Goal: Task Accomplishment & Management: Use online tool/utility

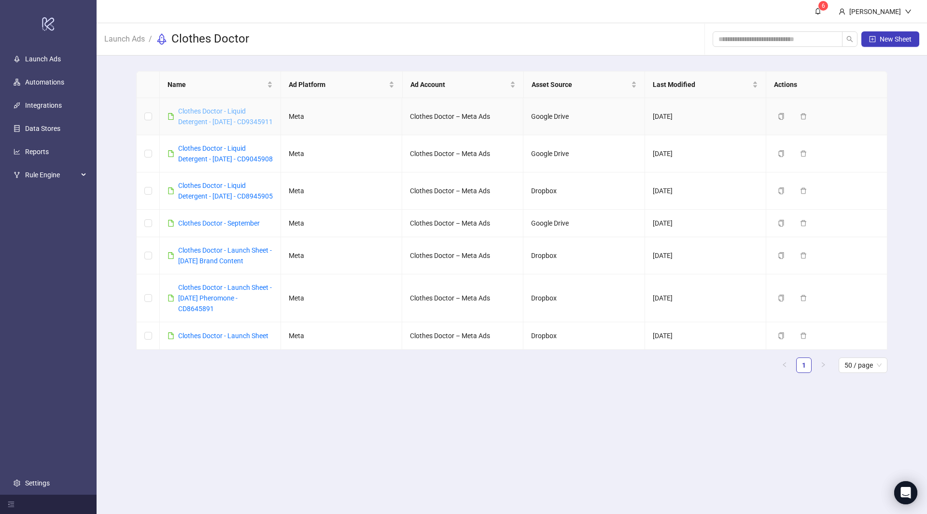
click at [222, 123] on link "Clothes Doctor - Liquid Detergent - [DATE] - CD9345911" at bounding box center [225, 116] width 95 height 18
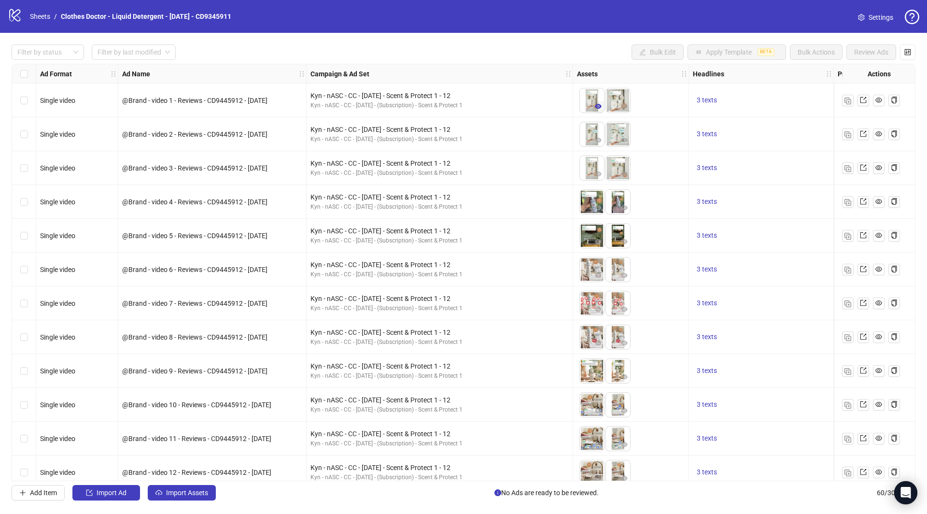
click at [595, 105] on icon "eye" at bounding box center [598, 106] width 7 height 5
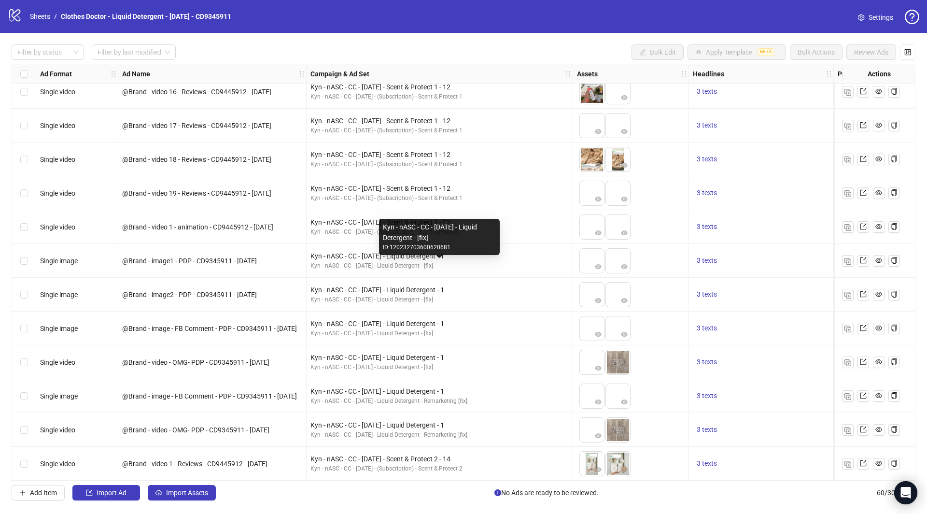
scroll to position [444, 0]
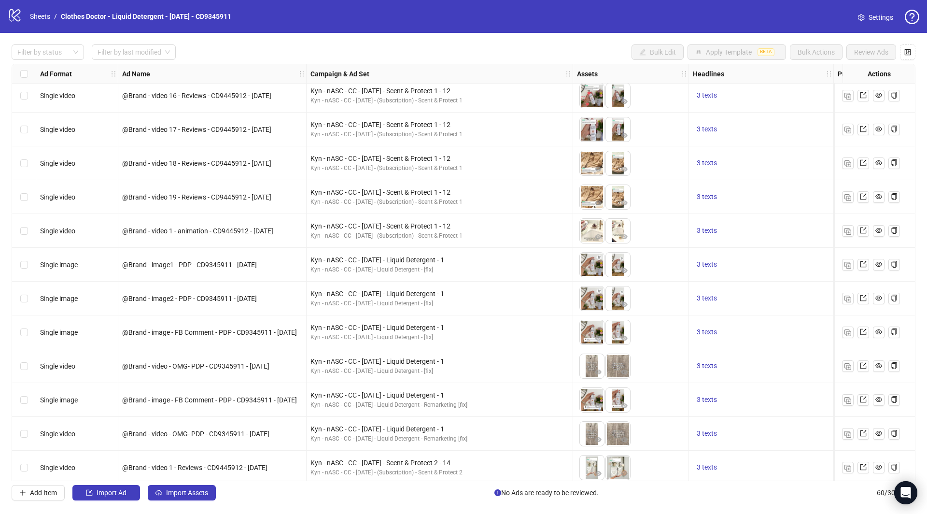
click at [598, 263] on img at bounding box center [592, 265] width 24 height 24
click at [598, 273] on span "button" at bounding box center [598, 271] width 7 height 8
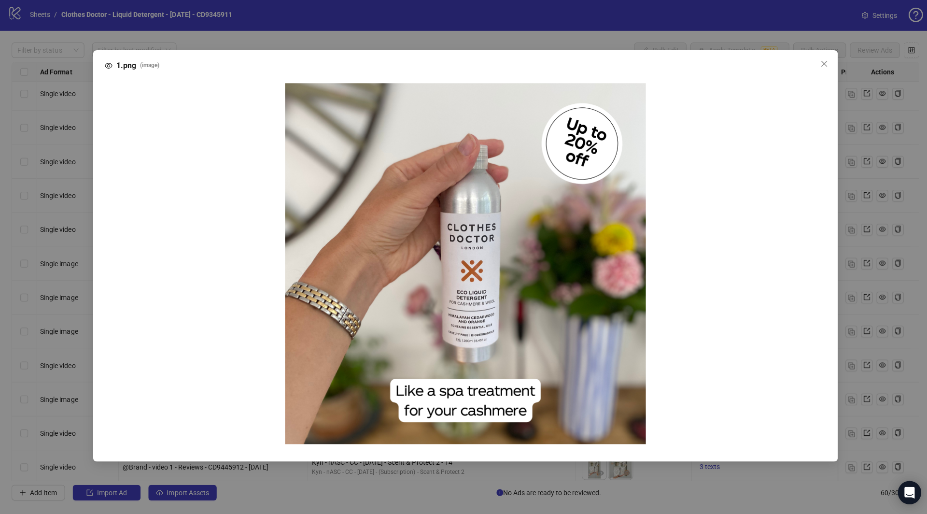
scroll to position [0, 0]
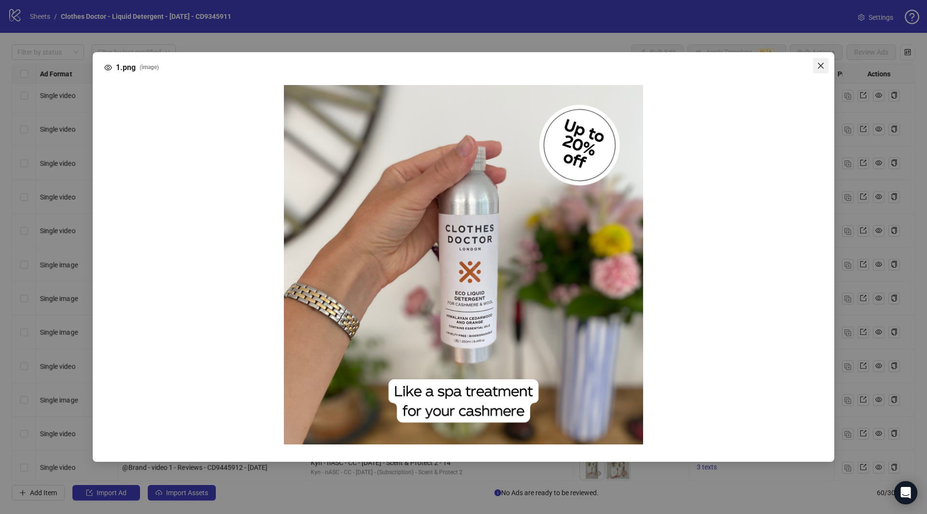
click at [824, 60] on button "Close" at bounding box center [820, 65] width 15 height 15
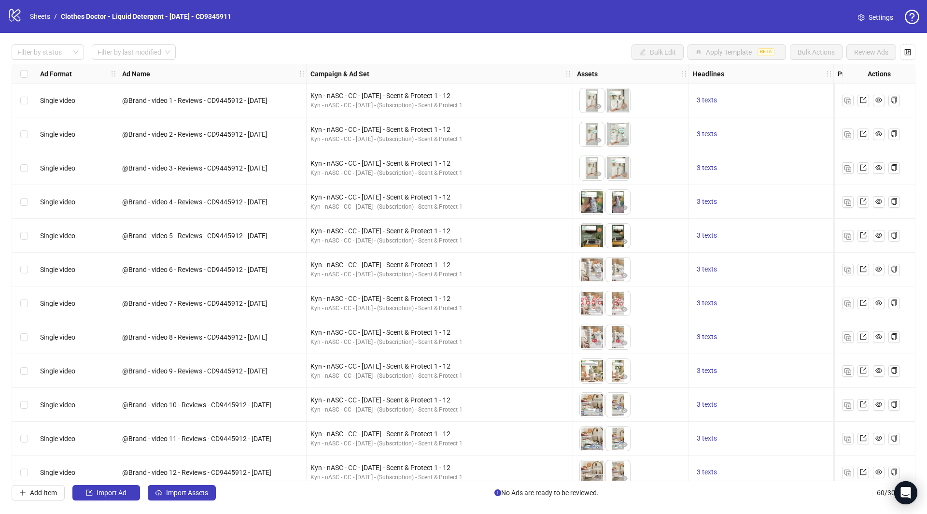
drag, startPoint x: 305, startPoint y: 70, endPoint x: 388, endPoint y: 70, distance: 82.6
click at [388, 74] on div "Ad Format Ad Name Campaign & Ad Set Assets Headlines Primary Texts Destination …" at bounding box center [887, 74] width 1703 height 0
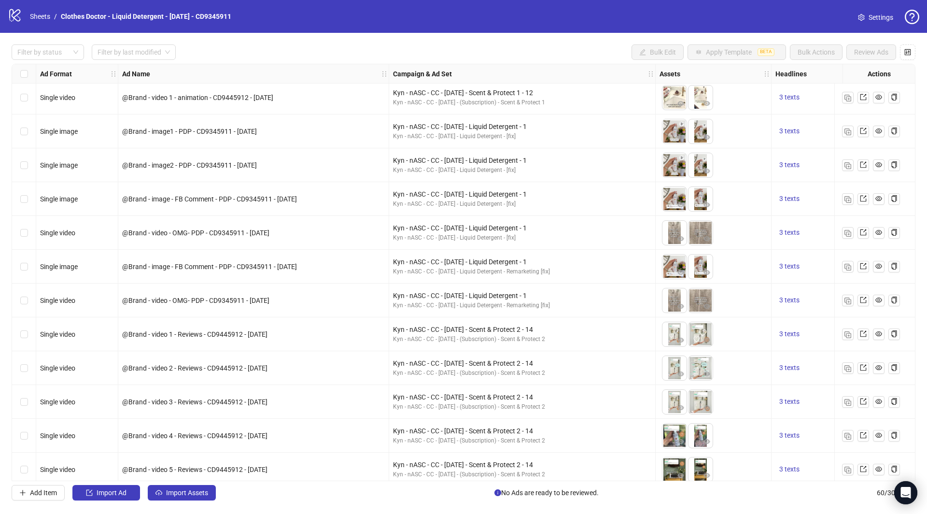
scroll to position [578, 0]
click at [704, 409] on icon "eye" at bounding box center [707, 407] width 7 height 7
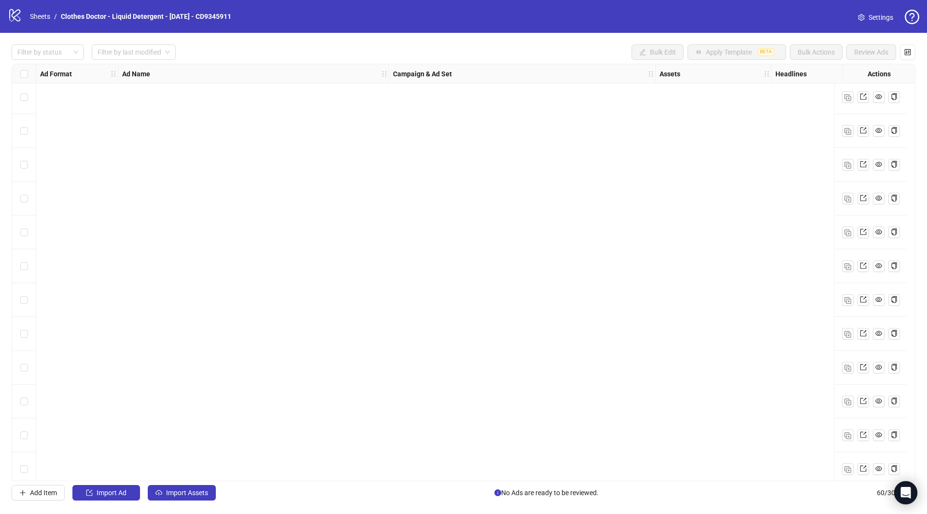
scroll to position [1635, 0]
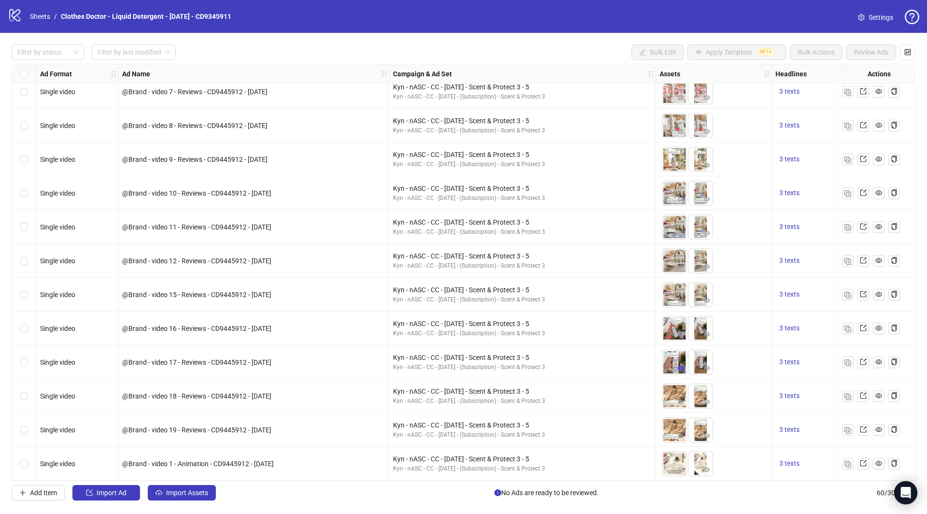
click at [676, 363] on button "button" at bounding box center [681, 369] width 12 height 12
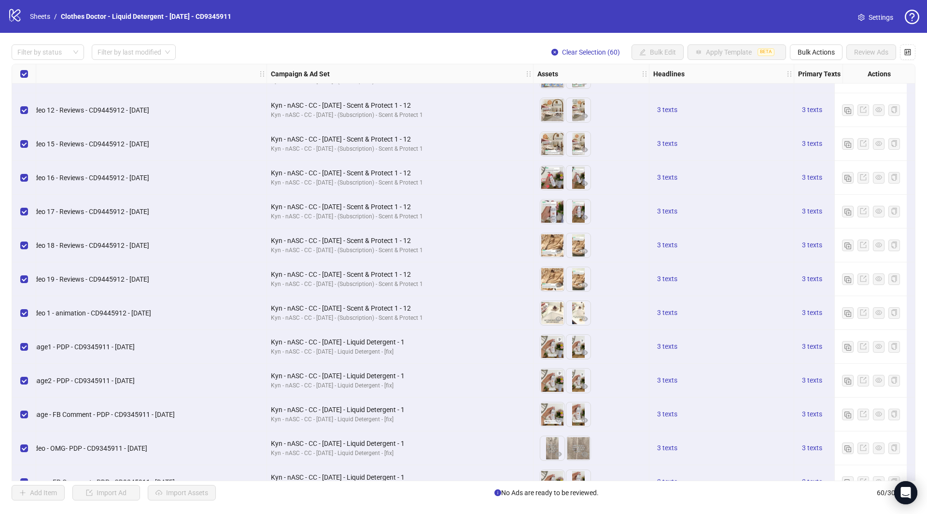
scroll to position [392, 122]
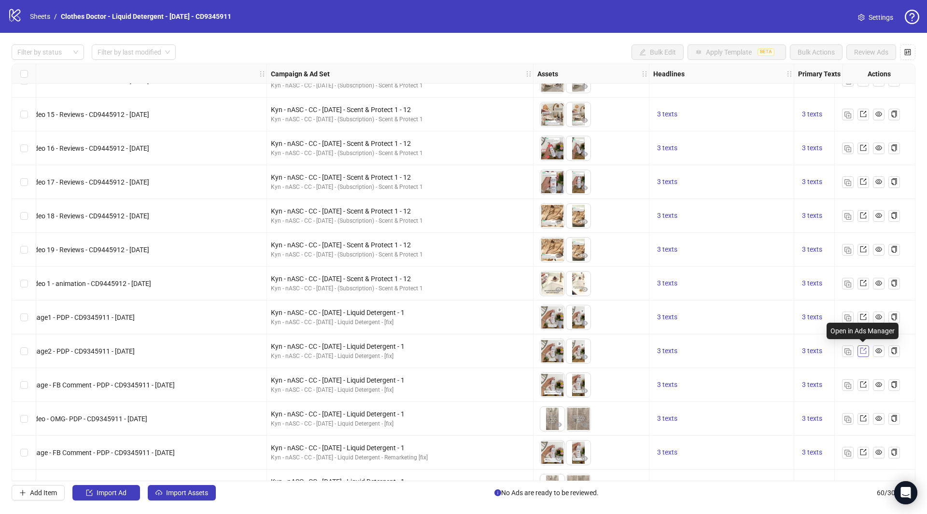
click at [866, 354] on span at bounding box center [863, 351] width 7 height 11
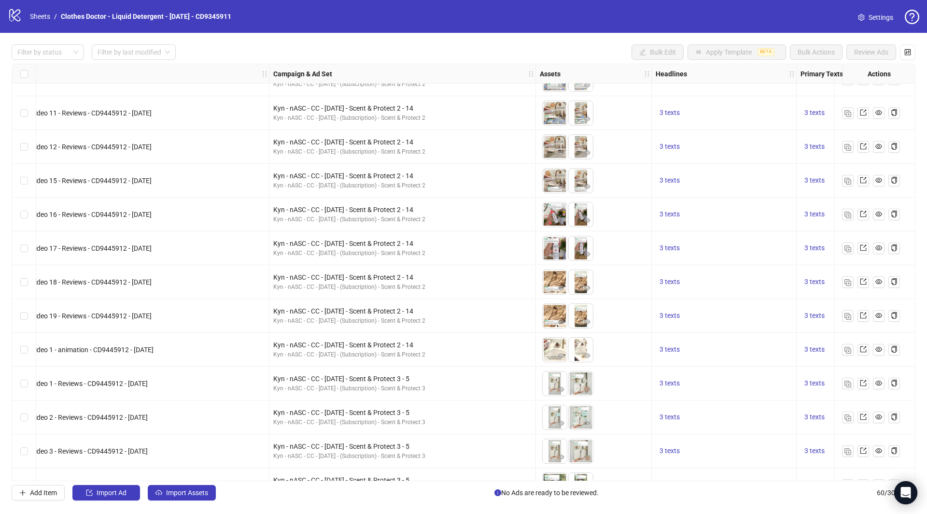
scroll to position [1635, 120]
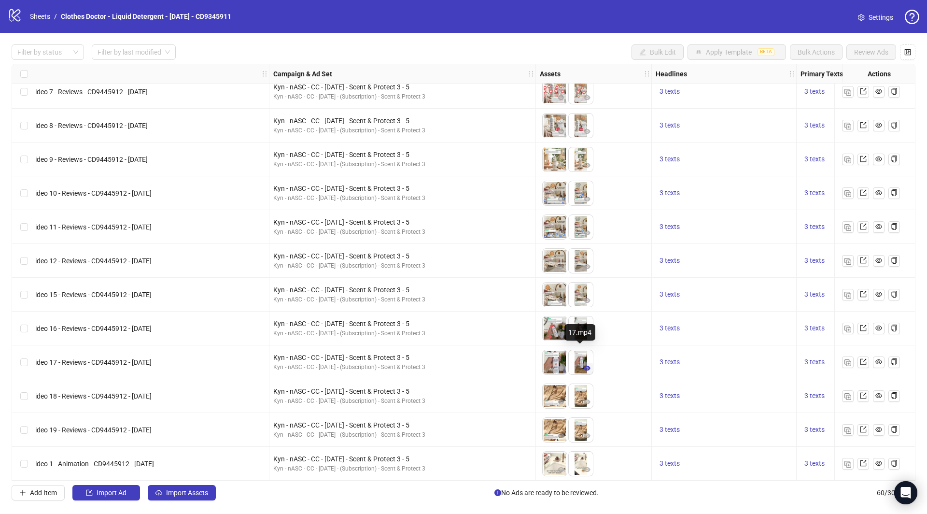
click at [585, 365] on icon "eye" at bounding box center [587, 368] width 7 height 7
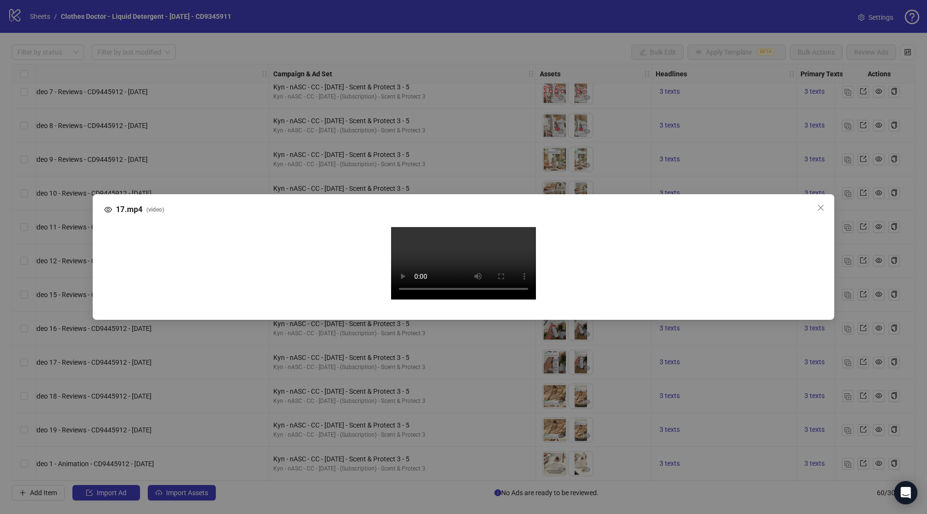
click at [871, 194] on div "17.mp4 ( video ) Your browser does not support the video tag." at bounding box center [463, 257] width 927 height 514
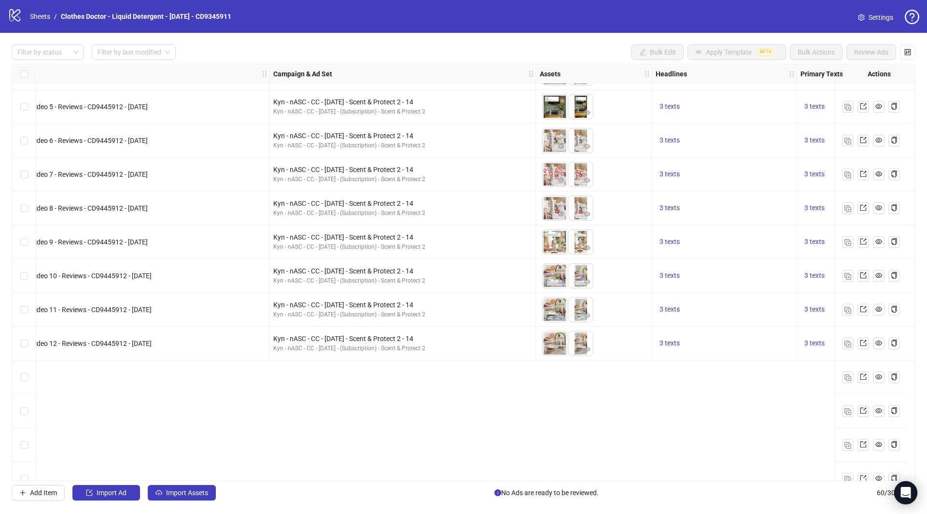
scroll to position [570, 120]
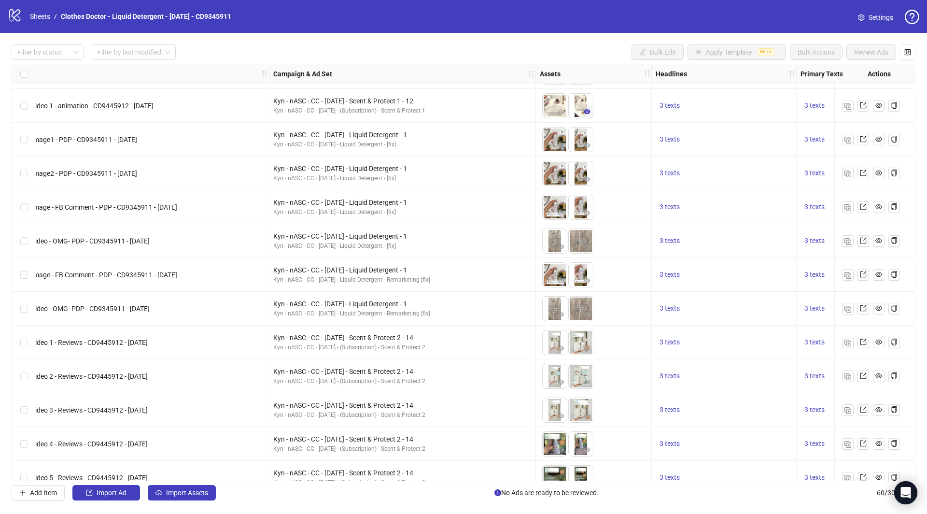
click at [587, 110] on icon "eye" at bounding box center [587, 111] width 7 height 7
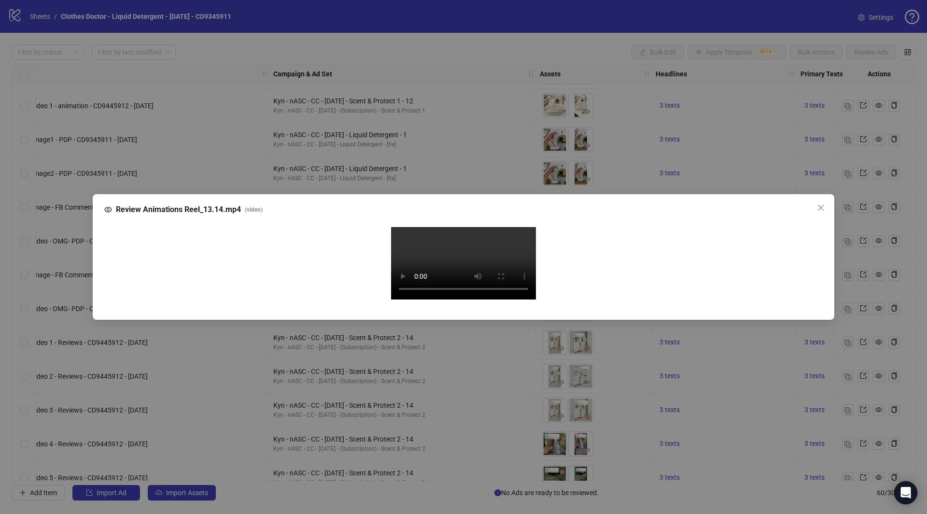
click at [867, 133] on div "Review Animations Reel_13.14.mp4 ( video ) Your browser does not support the vi…" at bounding box center [463, 257] width 927 height 514
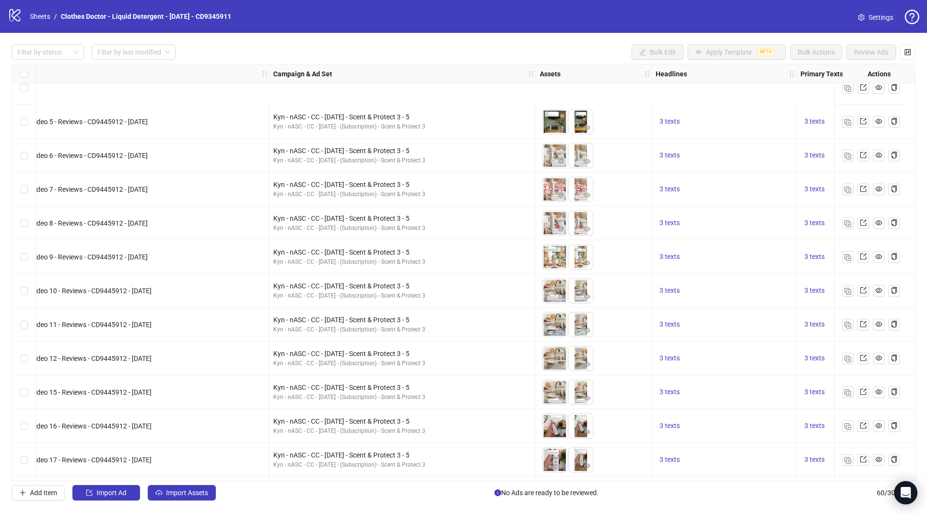
scroll to position [1635, 120]
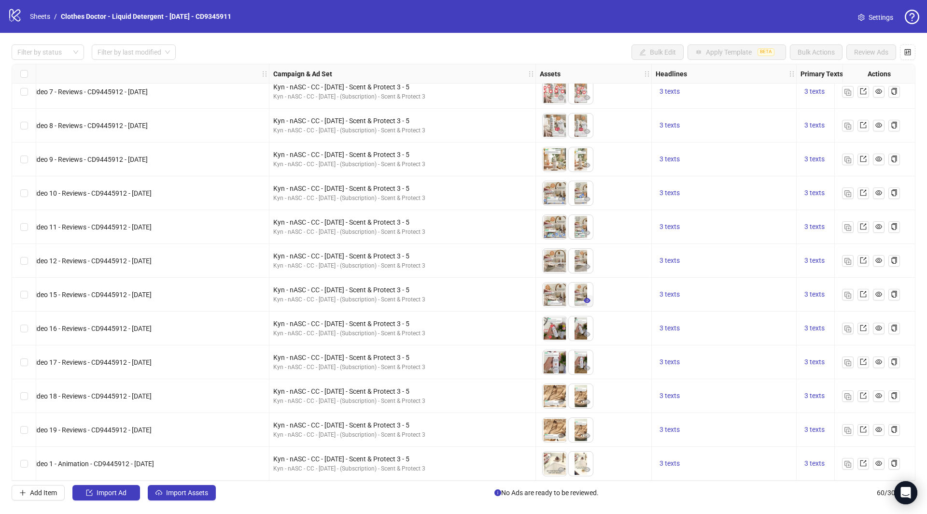
click at [587, 298] on icon "eye" at bounding box center [587, 300] width 7 height 5
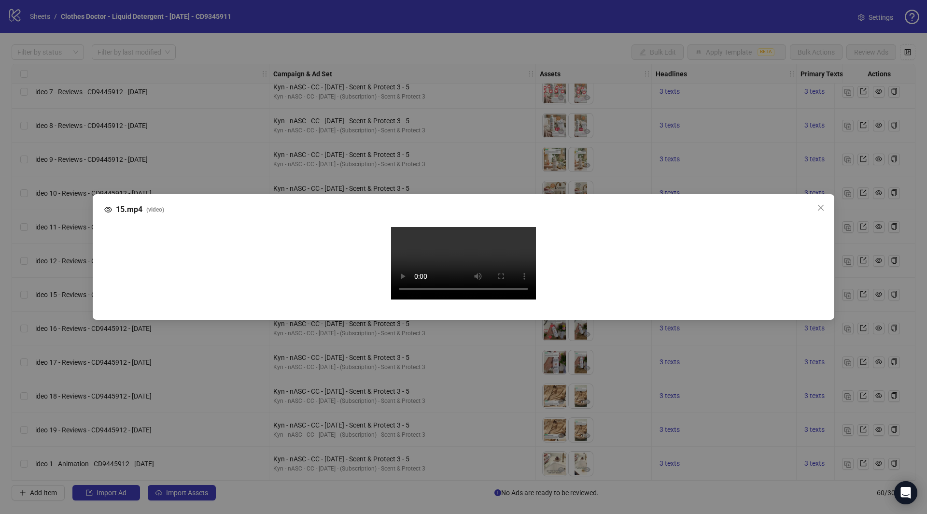
click at [864, 206] on div "15.mp4 ( video ) Your browser does not support the video tag." at bounding box center [463, 257] width 927 height 514
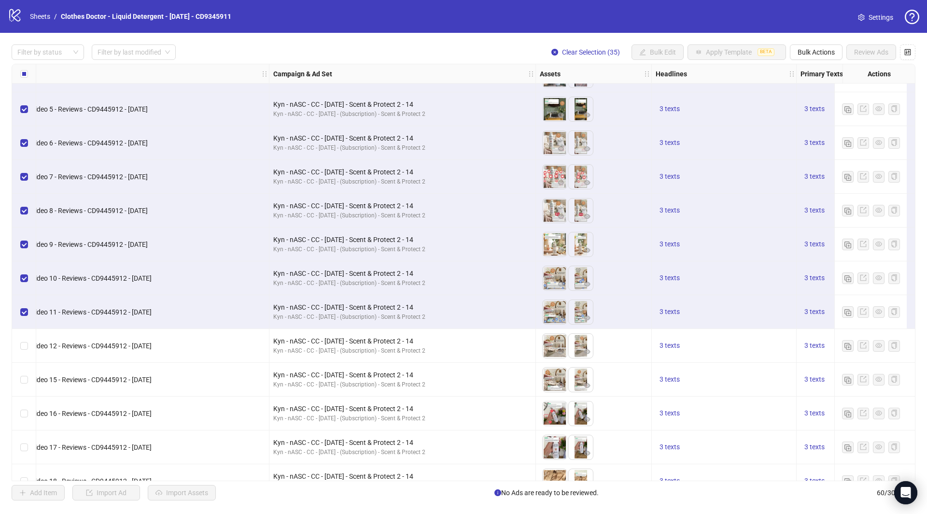
scroll to position [864, 120]
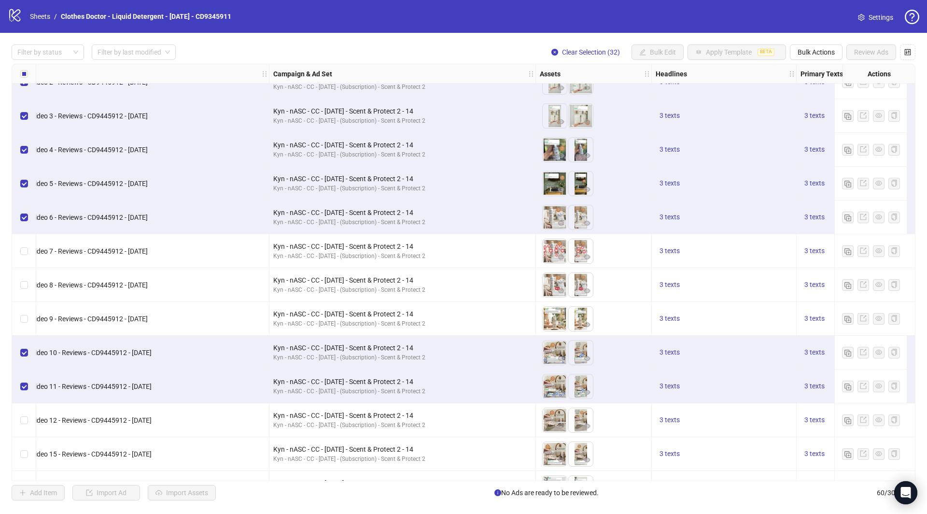
click at [23, 346] on div "Select row 34" at bounding box center [24, 353] width 24 height 34
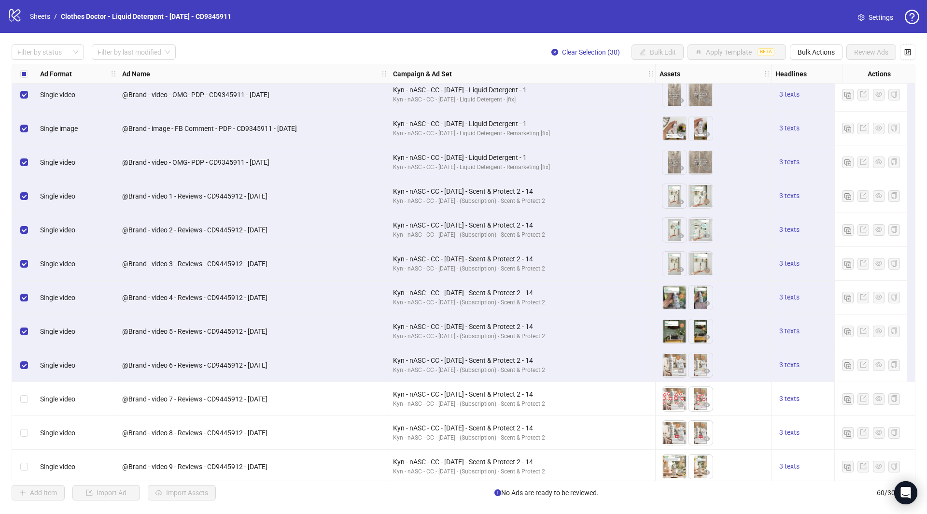
scroll to position [681, 0]
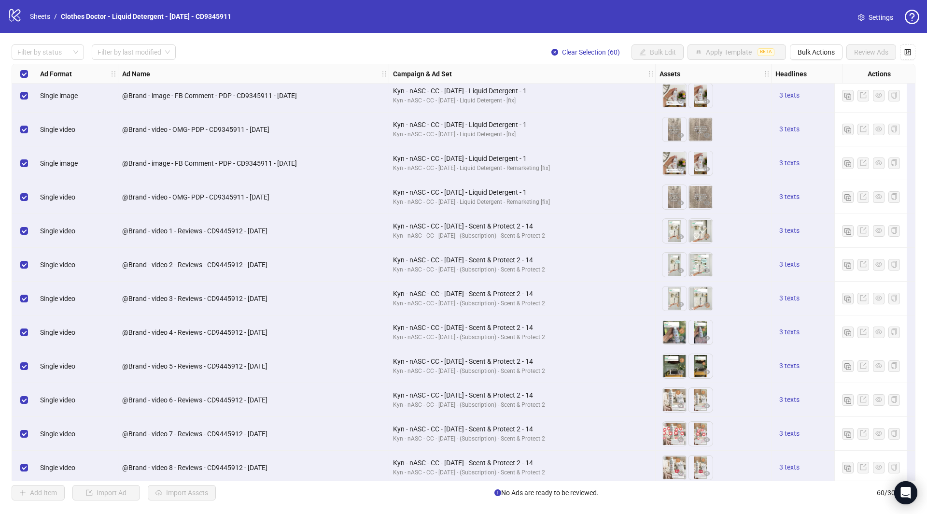
click at [28, 72] on div "Select all rows" at bounding box center [24, 73] width 24 height 19
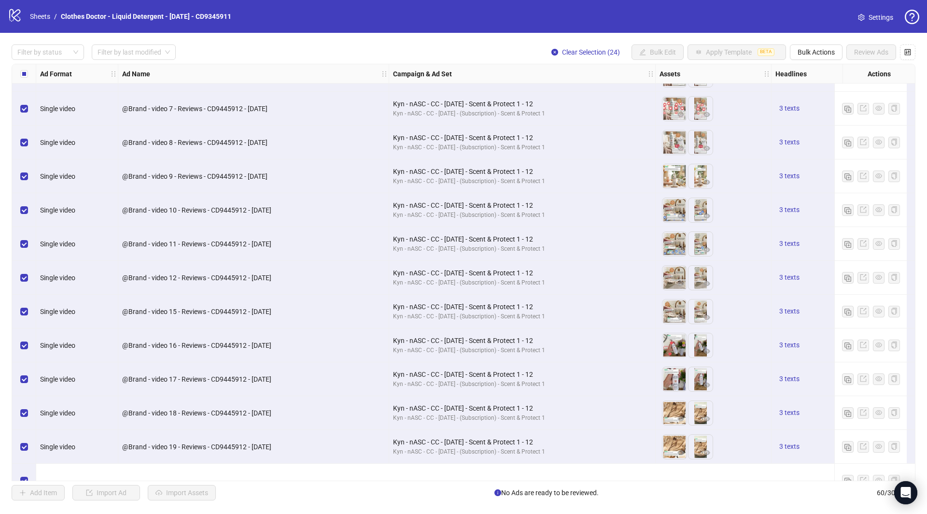
scroll to position [0, 0]
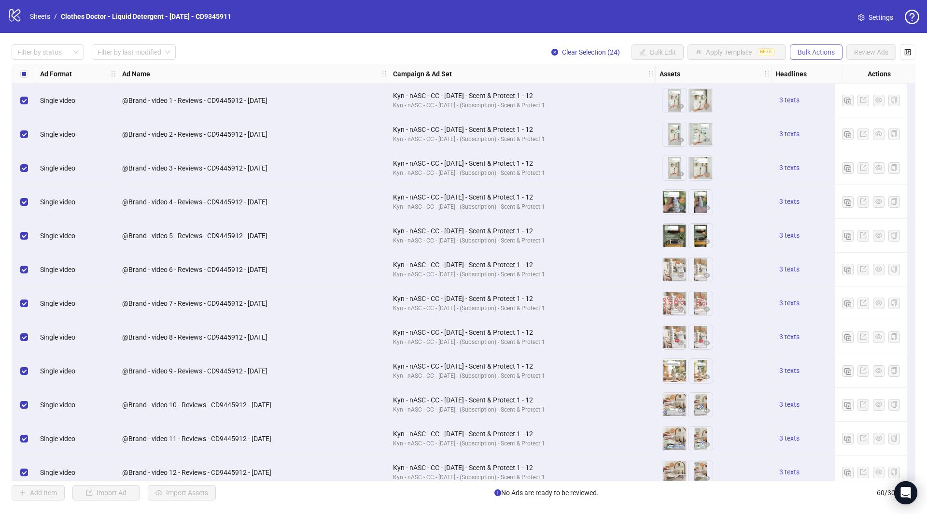
click at [827, 47] on button "Bulk Actions" at bounding box center [816, 51] width 53 height 15
click at [830, 101] on span "Duplicate with assets" at bounding box center [831, 102] width 66 height 11
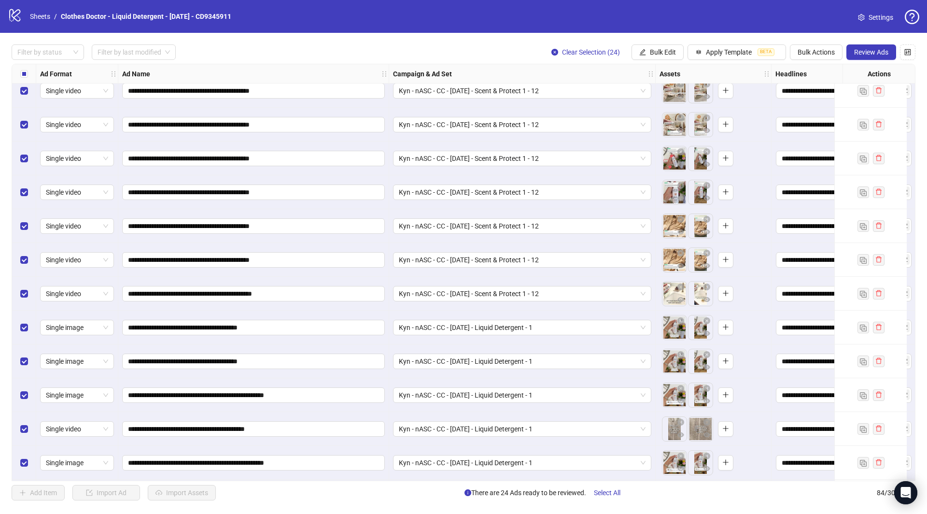
scroll to position [2447, 0]
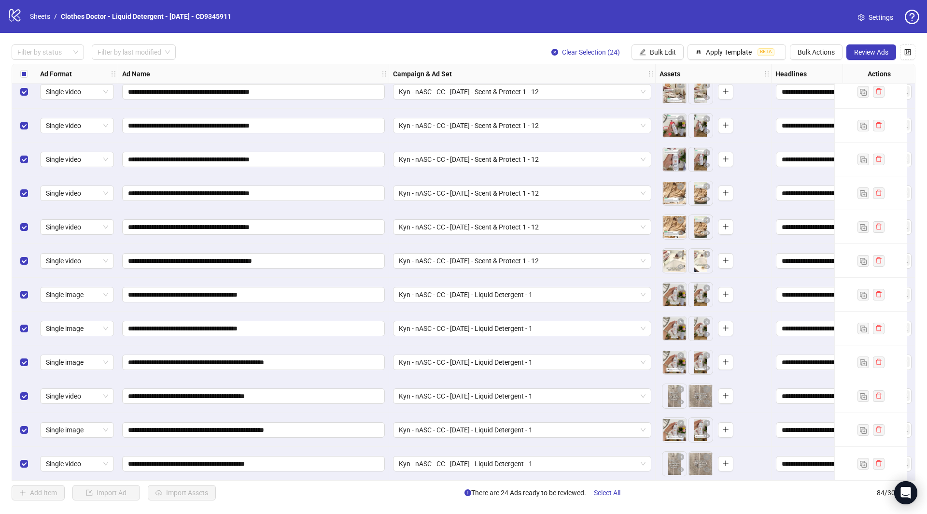
click at [234, 248] on div "**********" at bounding box center [253, 261] width 271 height 34
click at [234, 256] on input "**********" at bounding box center [252, 261] width 249 height 11
click at [215, 290] on input "**********" at bounding box center [252, 294] width 249 height 11
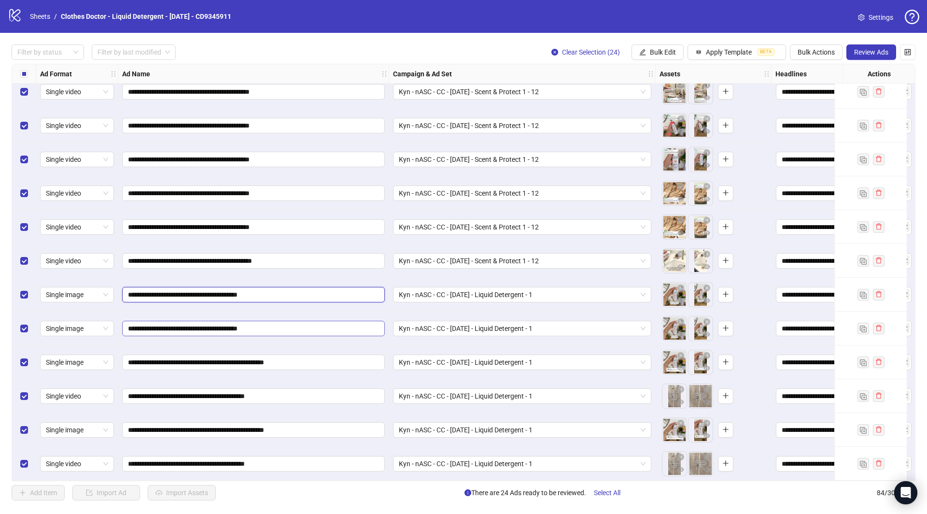
paste input "text"
type input "**********"
click at [219, 328] on input "**********" at bounding box center [252, 328] width 249 height 11
click at [287, 291] on input "**********" at bounding box center [252, 294] width 249 height 11
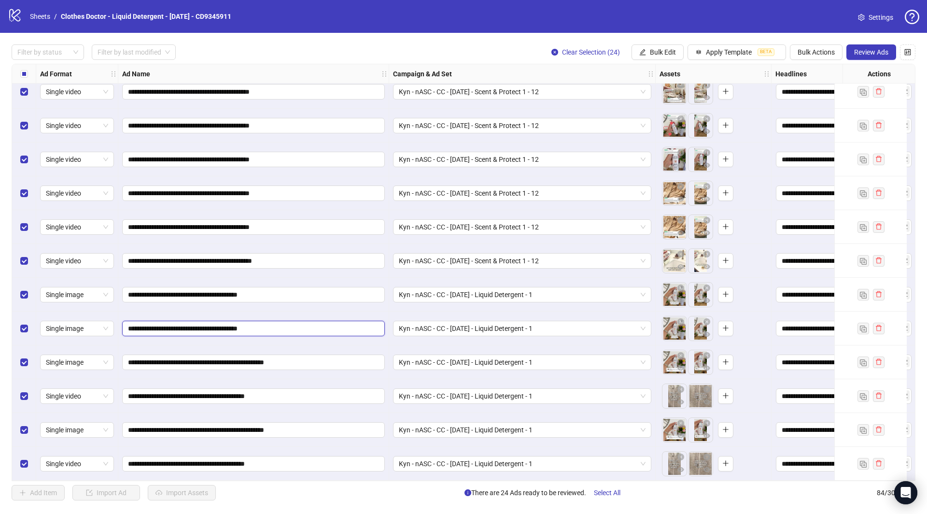
click at [225, 325] on input "**********" at bounding box center [252, 328] width 249 height 11
click at [226, 293] on input "**********" at bounding box center [252, 294] width 249 height 11
paste input "text"
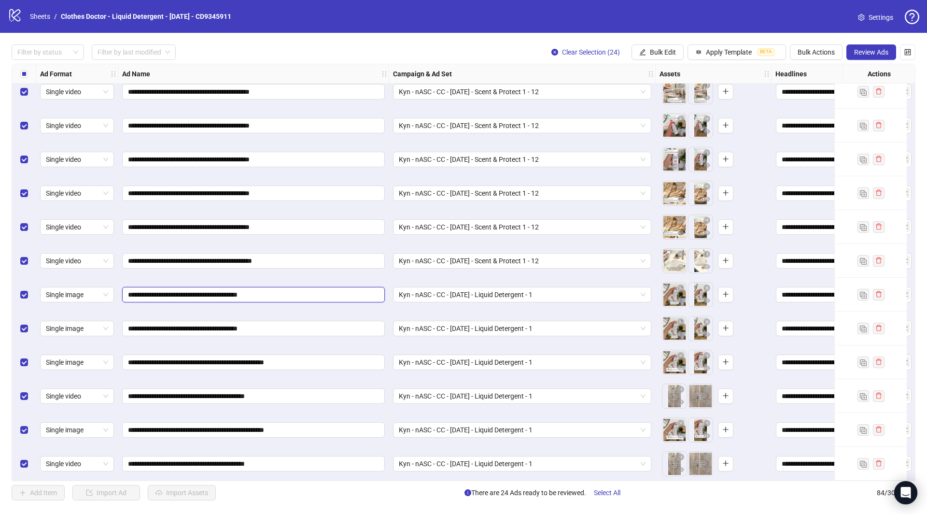
type input "**********"
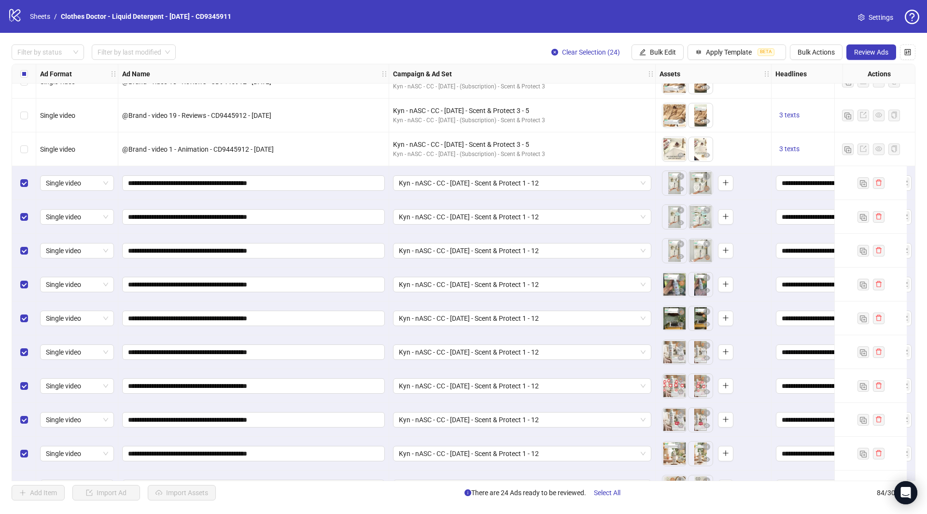
scroll to position [1927, 0]
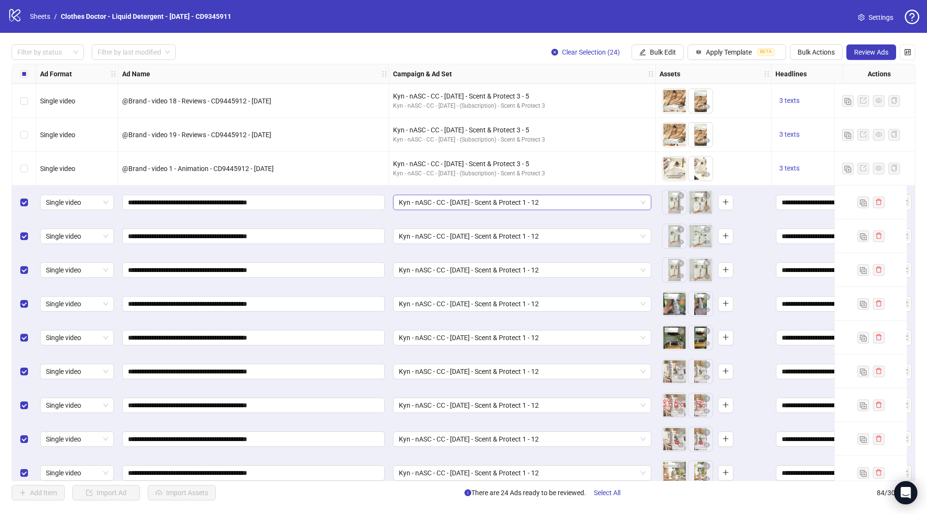
click at [468, 202] on span "Kyn - nASC - CC - [DATE] - Scent & Protect 1 - 12" at bounding box center [522, 202] width 247 height 14
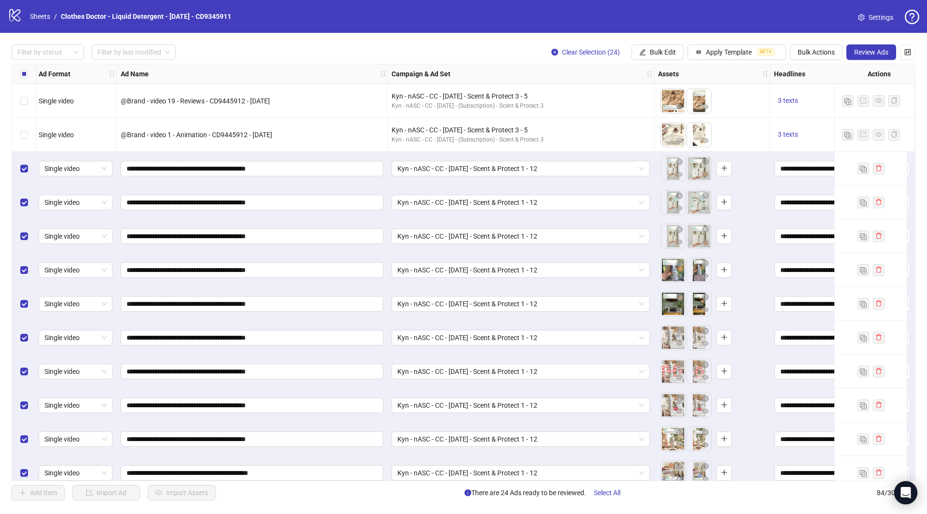
scroll to position [1939, 1]
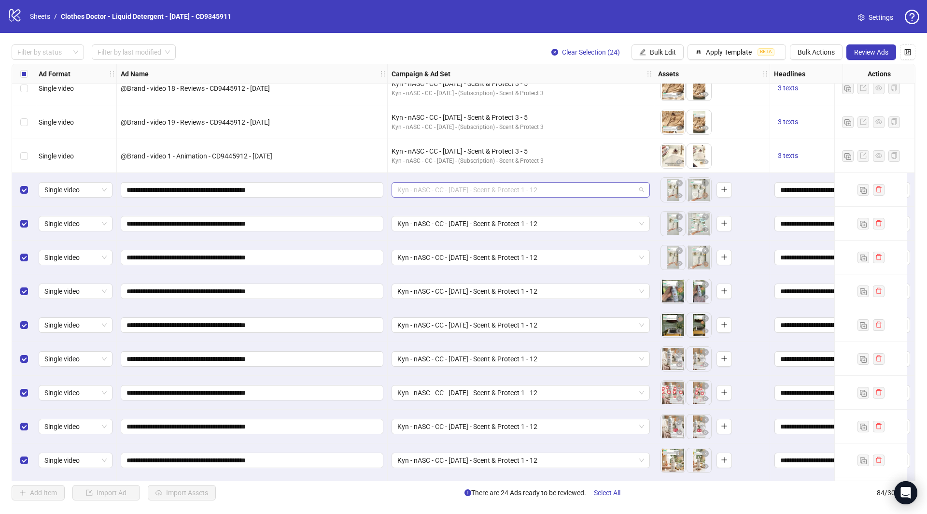
click at [565, 189] on span "Kyn - nASC - CC - [DATE] - Scent & Protect 1 - 12" at bounding box center [521, 190] width 247 height 14
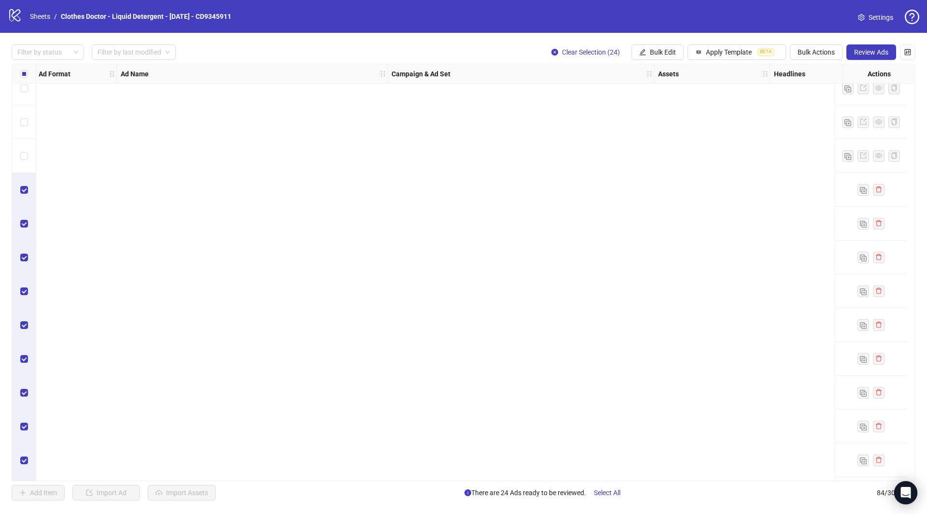
scroll to position [2447, 1]
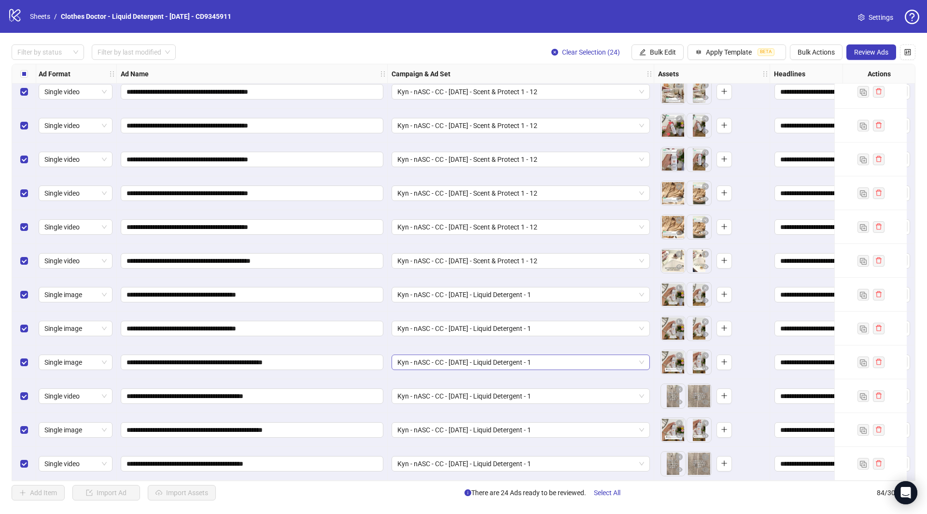
click at [526, 360] on span "Kyn - nASC - CC - [DATE] - Liquid Detergent - 1" at bounding box center [521, 362] width 247 height 14
click at [514, 466] on span "Kyn - nASC - CC - [DATE] - Liquid Detergent - 1" at bounding box center [521, 463] width 247 height 14
click at [674, 399] on button "button" at bounding box center [680, 403] width 12 height 12
click at [668, 457] on body "**********" at bounding box center [463, 257] width 927 height 514
click at [680, 467] on icon "eye" at bounding box center [679, 469] width 7 height 5
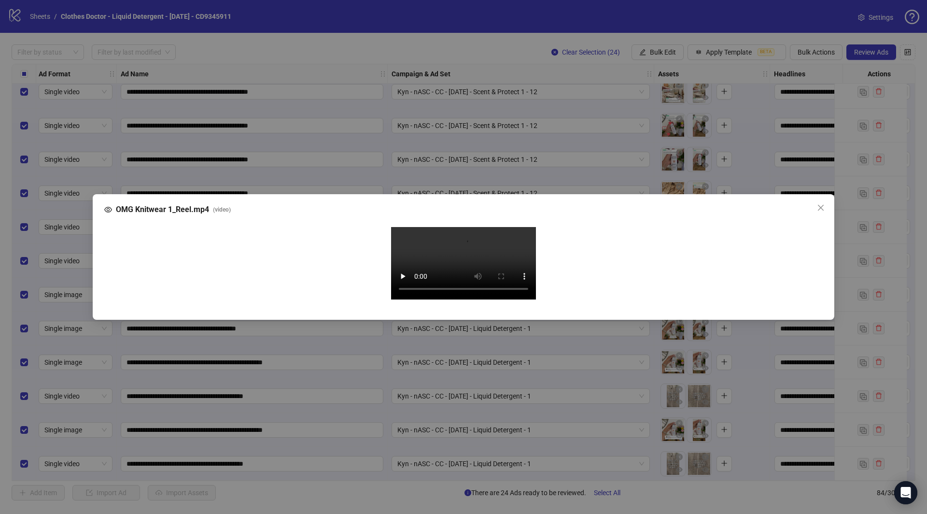
click at [822, 219] on div "Your browser does not support the video tag." at bounding box center [463, 264] width 719 height 91
click at [863, 196] on div "OMG Knitwear 1_Reel.mp4 ( video ) Your browser does not support the video tag." at bounding box center [463, 257] width 927 height 514
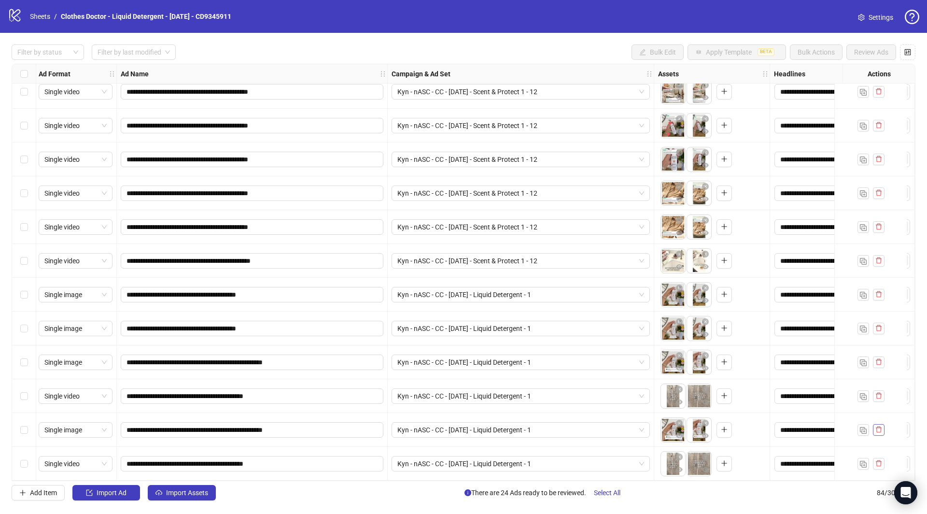
click at [882, 427] on icon "delete" at bounding box center [879, 429] width 7 height 7
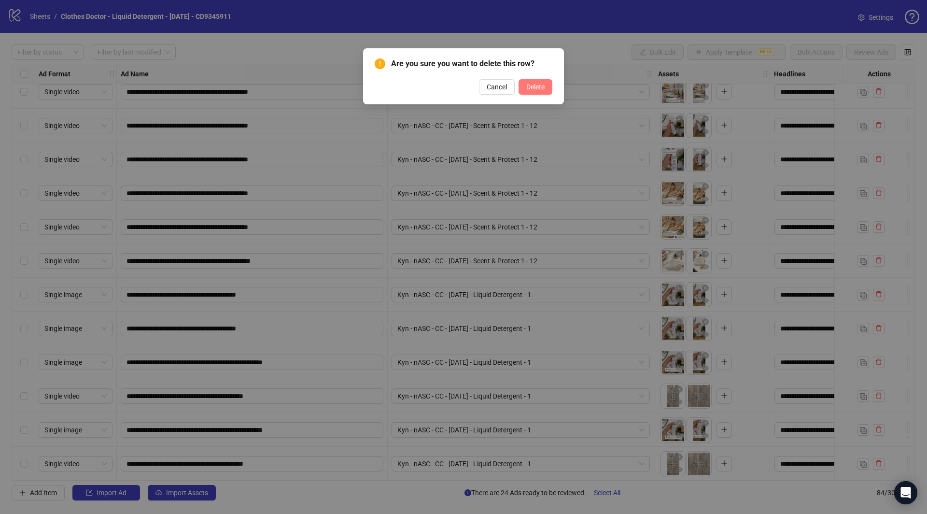
click at [537, 92] on button "Delete" at bounding box center [536, 86] width 34 height 15
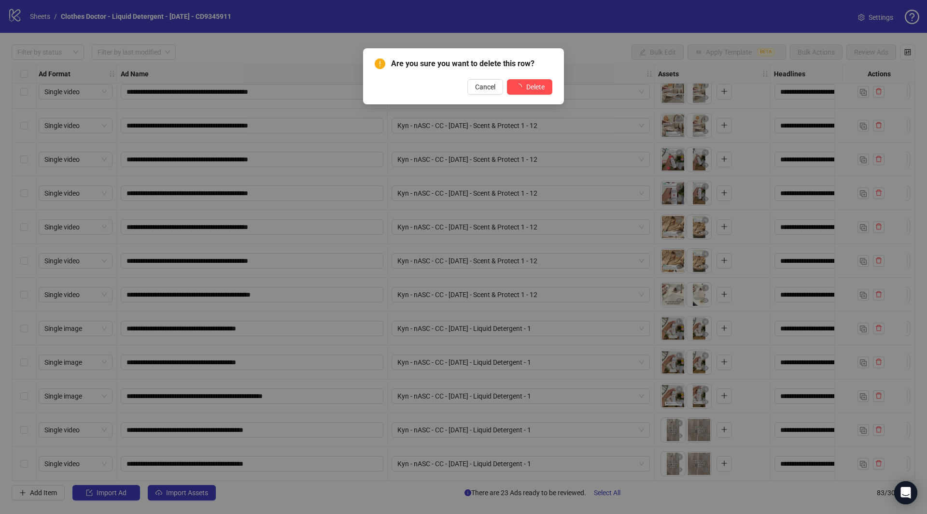
scroll to position [2413, 1]
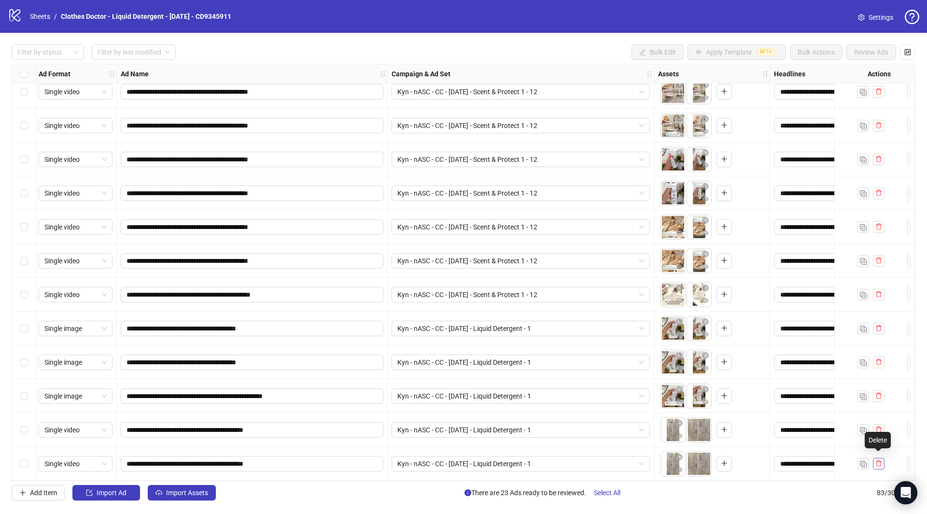
click at [878, 463] on span "button" at bounding box center [879, 463] width 7 height 8
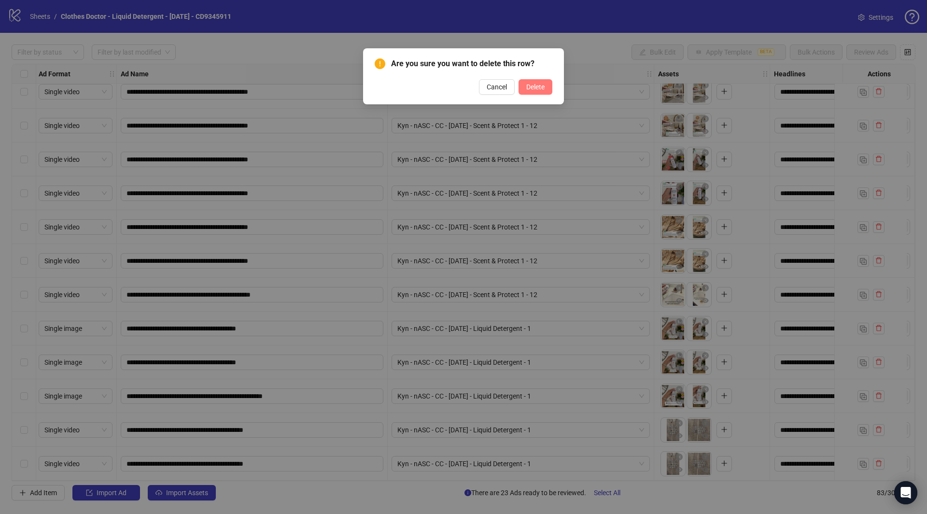
click at [536, 88] on span "Delete" at bounding box center [536, 87] width 18 height 8
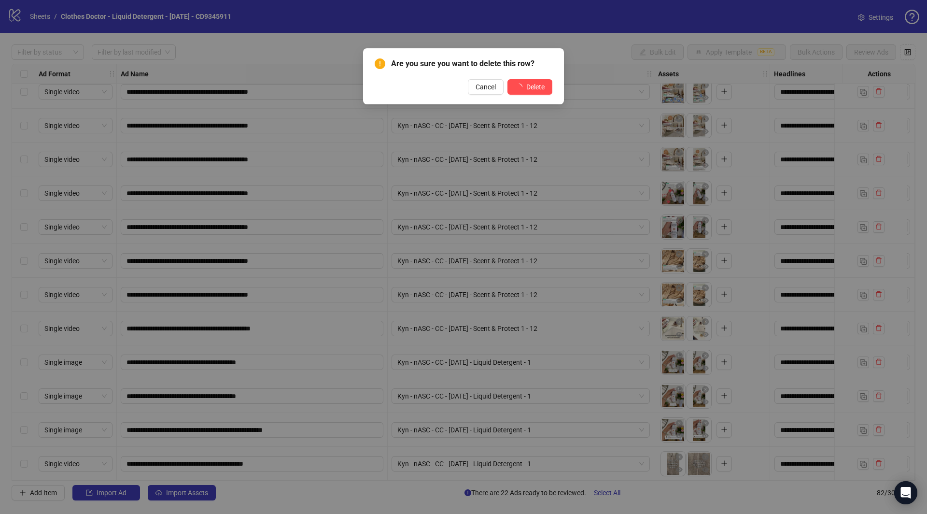
scroll to position [2379, 1]
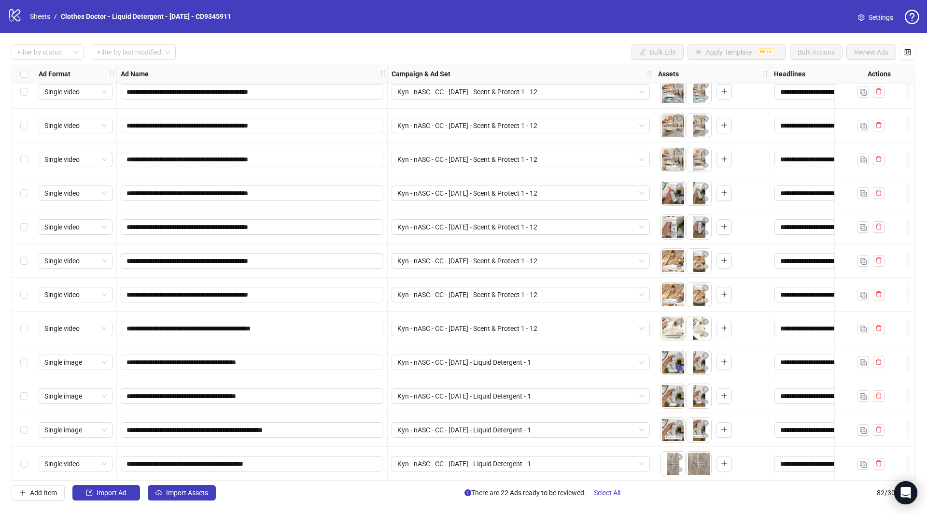
click at [684, 364] on button "button" at bounding box center [680, 369] width 12 height 12
click at [680, 399] on icon "eye" at bounding box center [679, 401] width 7 height 5
click at [550, 365] on span "Kyn - nASC - CC - [DATE] - Liquid Detergent - 1" at bounding box center [521, 362] width 247 height 14
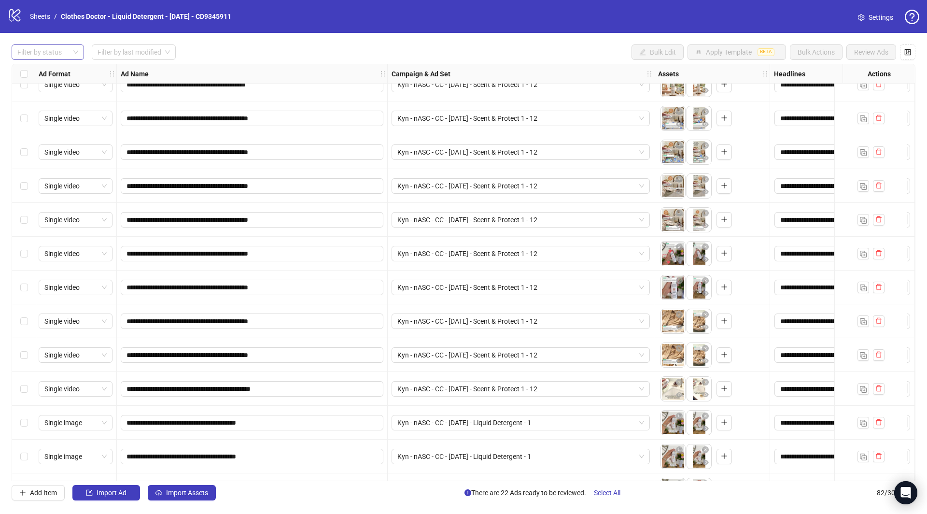
click at [33, 54] on div at bounding box center [43, 52] width 58 height 14
click at [35, 75] on div "Draft" at bounding box center [47, 71] width 57 height 11
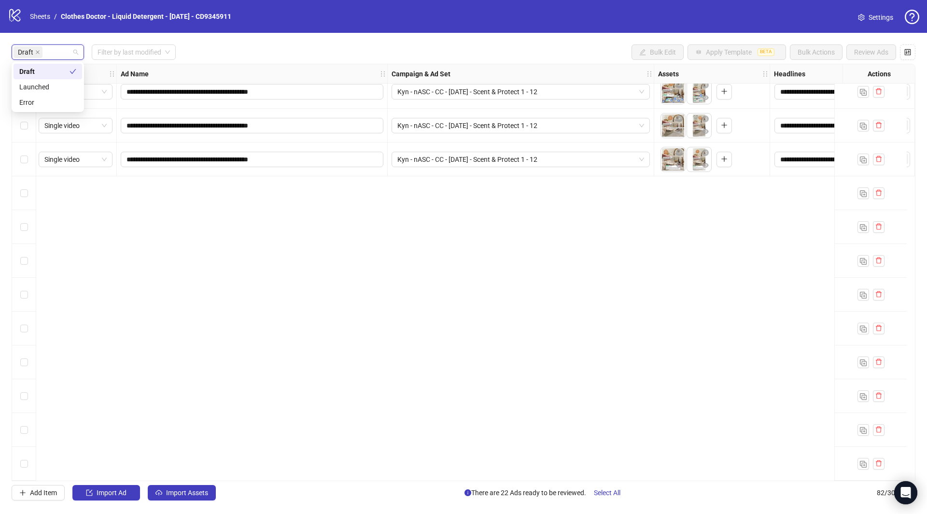
scroll to position [0, 1]
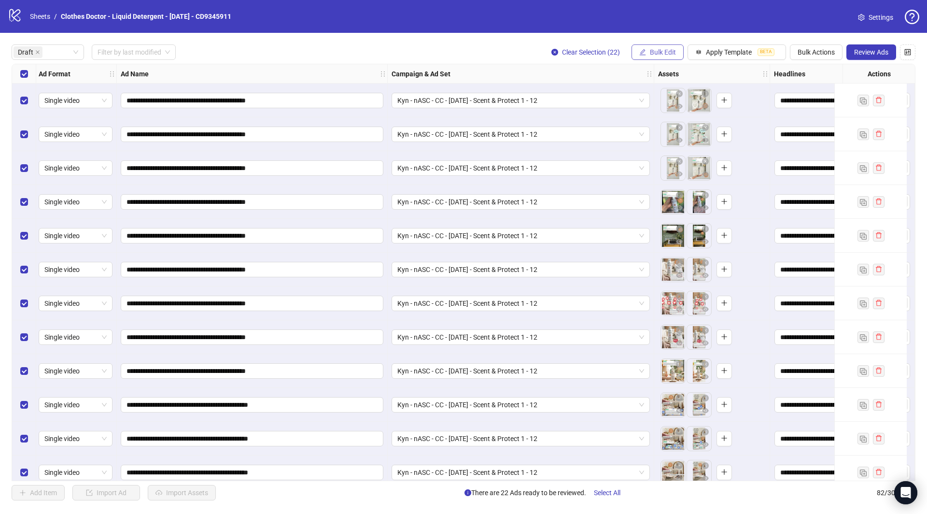
click at [675, 53] on span "Bulk Edit" at bounding box center [663, 52] width 26 height 8
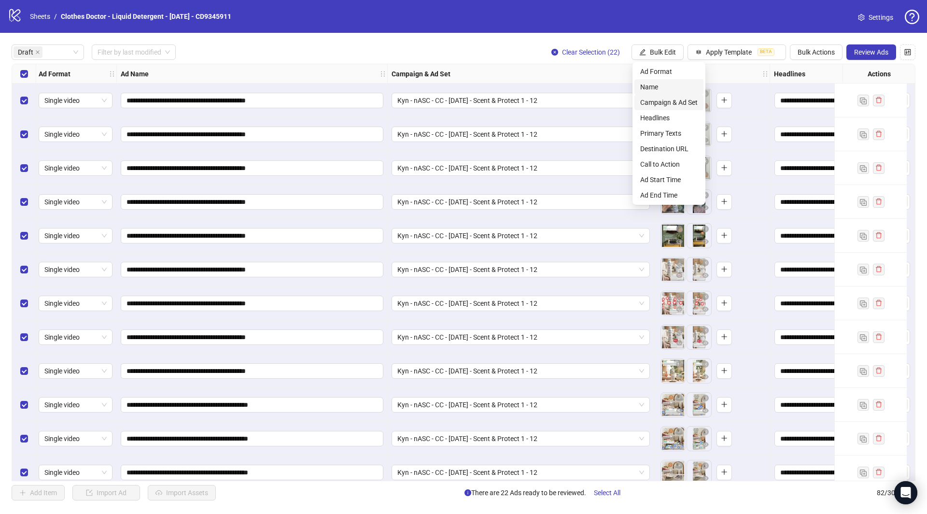
click at [663, 102] on span "Campaign & Ad Set" at bounding box center [669, 102] width 57 height 11
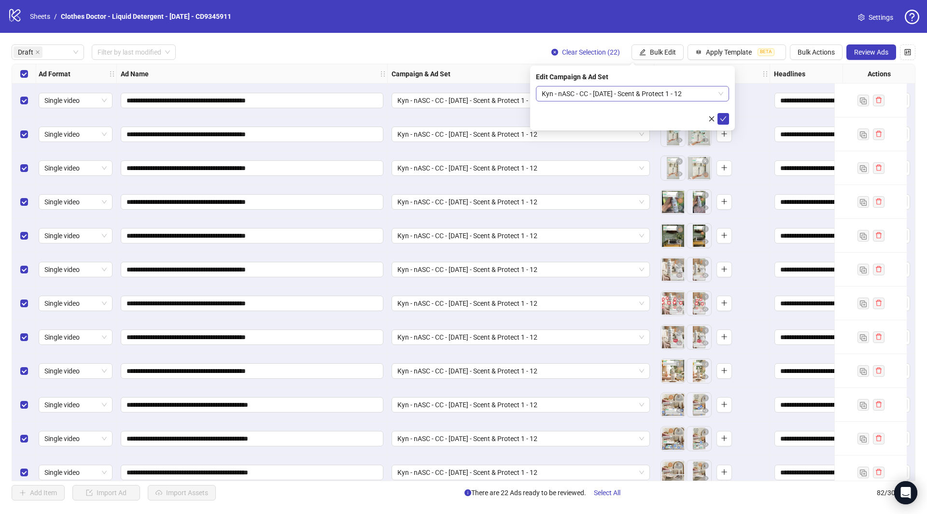
click at [635, 100] on span "Kyn - nASC - CC - [DATE] - Scent & Protect 1 - 12" at bounding box center [633, 93] width 182 height 14
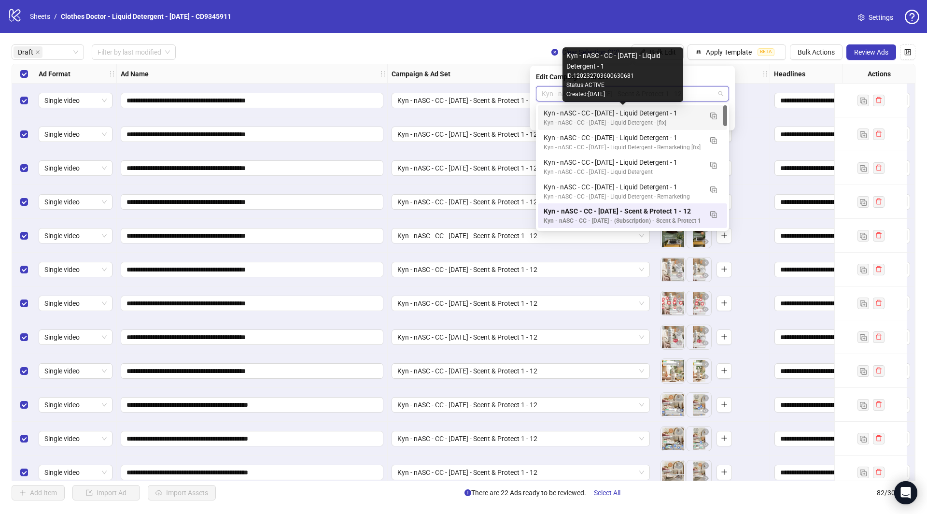
click at [663, 117] on div "Kyn - nASC - CC - [DATE] - Liquid Detergent - 1" at bounding box center [623, 113] width 158 height 11
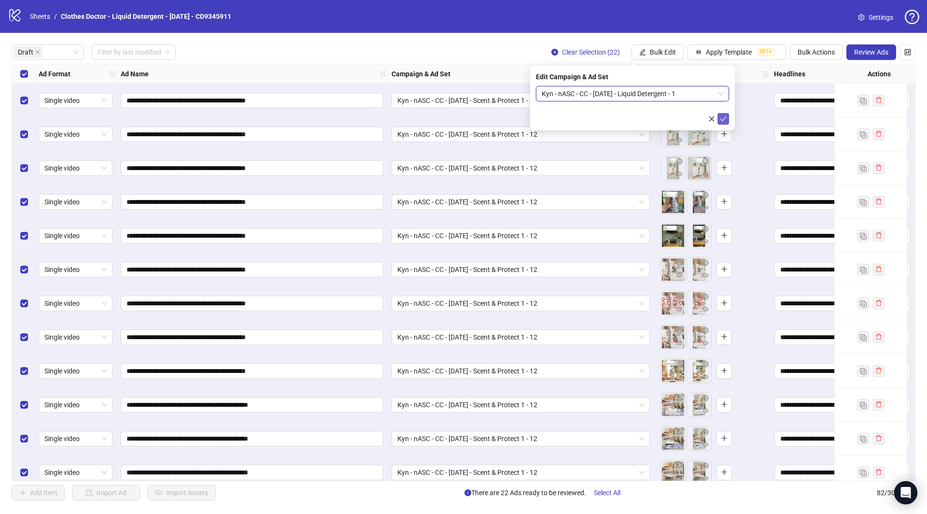
click at [726, 121] on icon "check" at bounding box center [723, 118] width 7 height 7
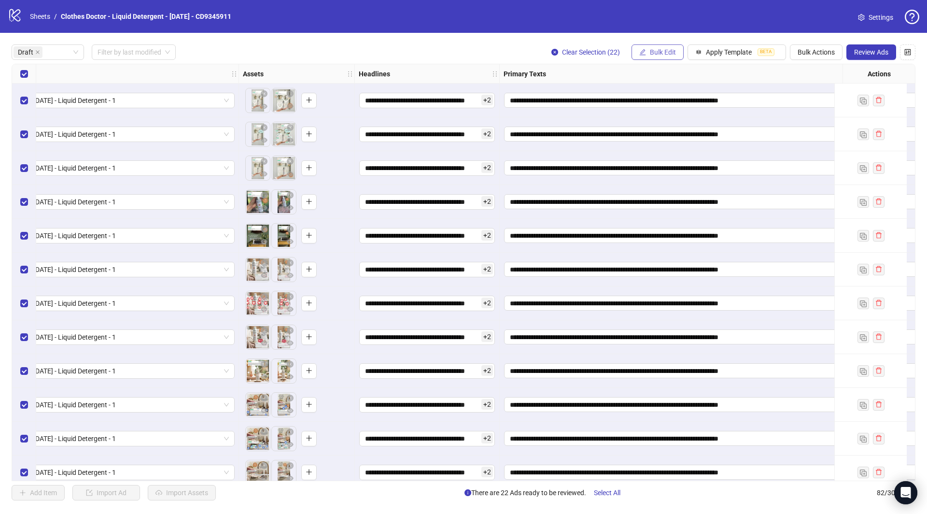
scroll to position [0, 441]
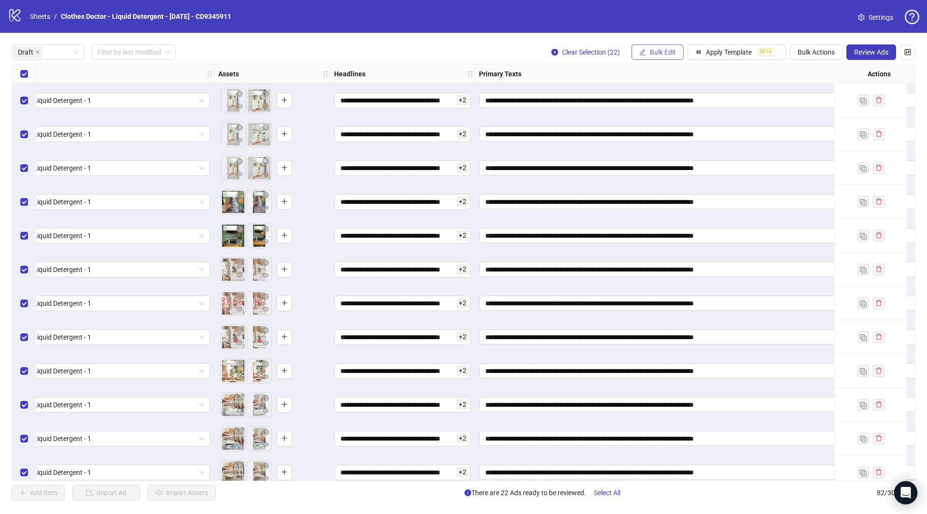
click at [656, 49] on span "Bulk Edit" at bounding box center [663, 52] width 26 height 8
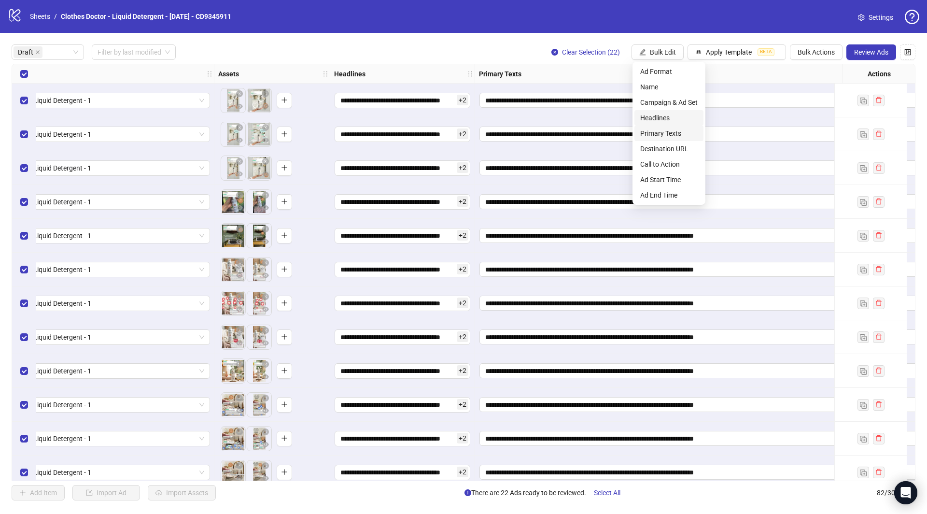
click at [662, 117] on span "Headlines" at bounding box center [669, 118] width 57 height 11
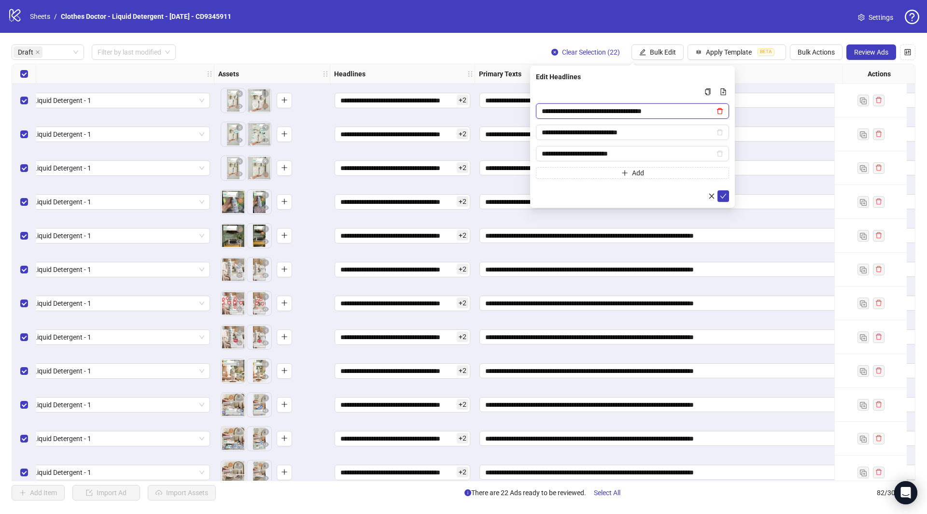
click at [720, 110] on icon "delete" at bounding box center [720, 111] width 7 height 7
type input "**********"
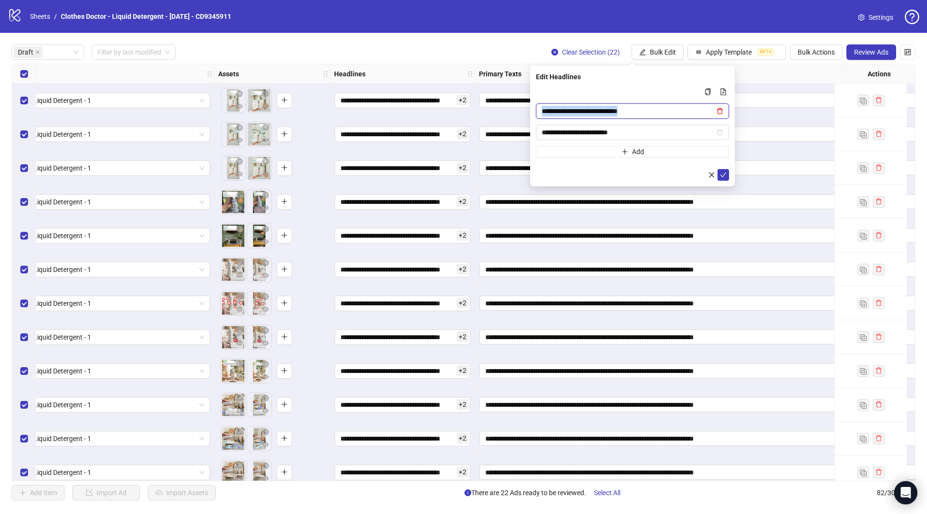
click at [720, 110] on icon "delete" at bounding box center [720, 111] width 7 height 7
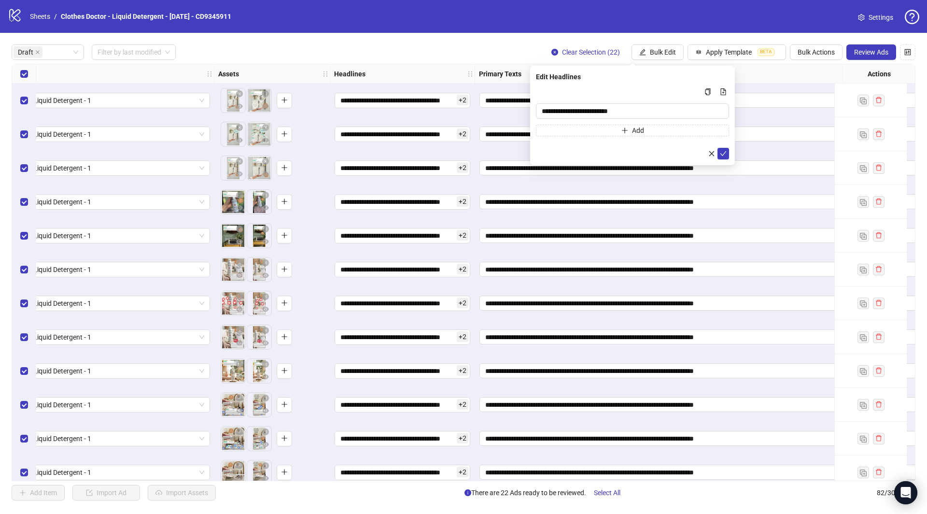
click at [720, 110] on input "**********" at bounding box center [632, 110] width 193 height 15
click at [723, 153] on icon "check" at bounding box center [724, 153] width 6 height 5
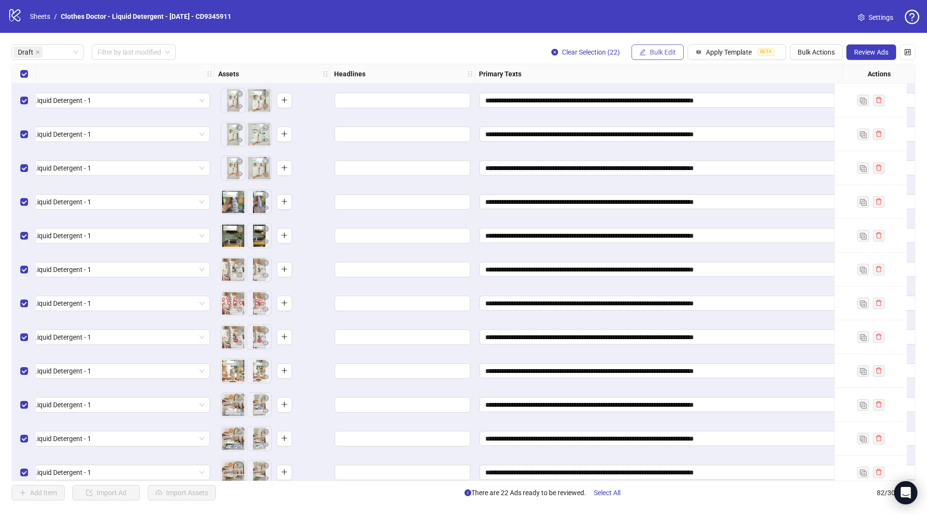
click at [657, 56] on span "Bulk Edit" at bounding box center [663, 52] width 26 height 8
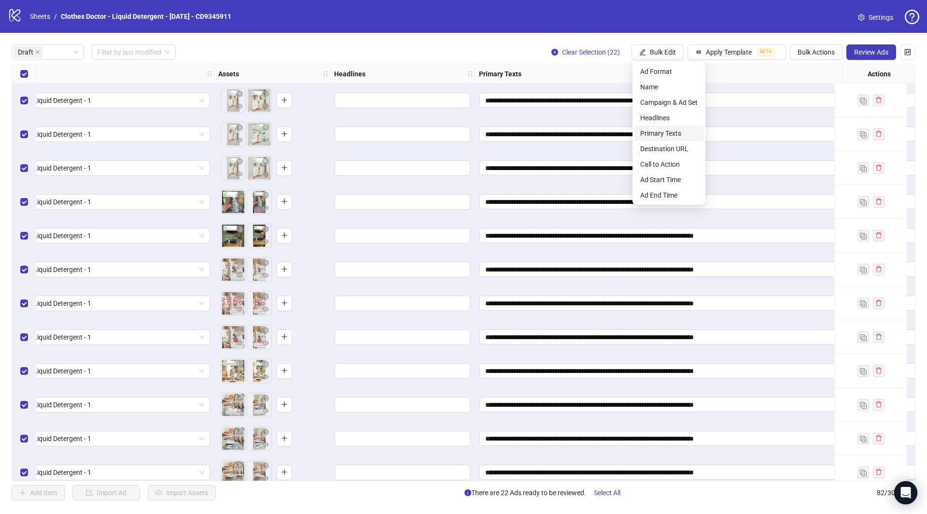
click at [664, 131] on span "Primary Texts" at bounding box center [669, 133] width 57 height 11
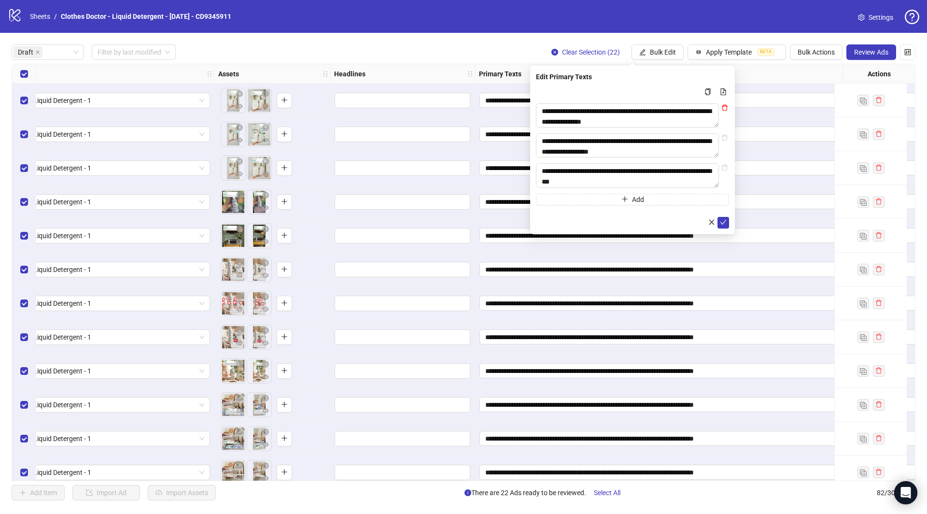
click at [724, 108] on icon "delete" at bounding box center [725, 107] width 7 height 7
type textarea "**********"
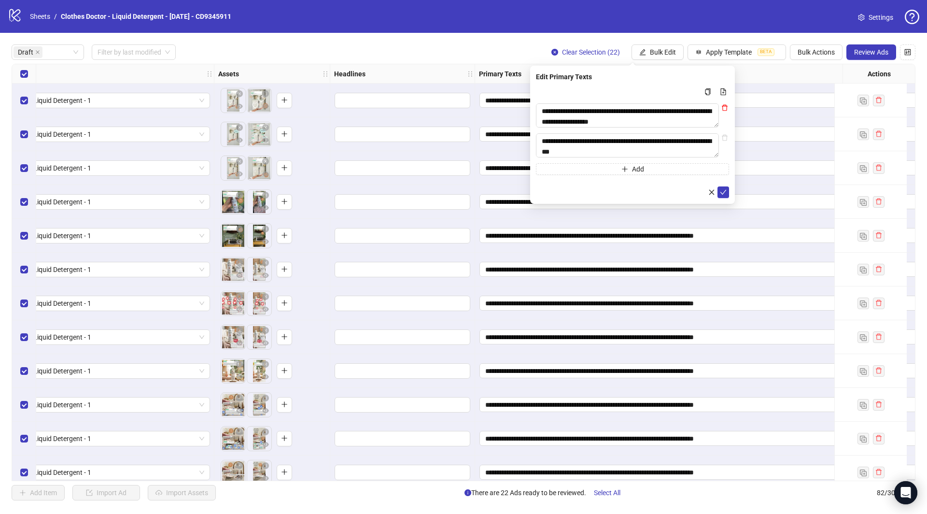
click at [724, 108] on icon "delete" at bounding box center [725, 107] width 7 height 7
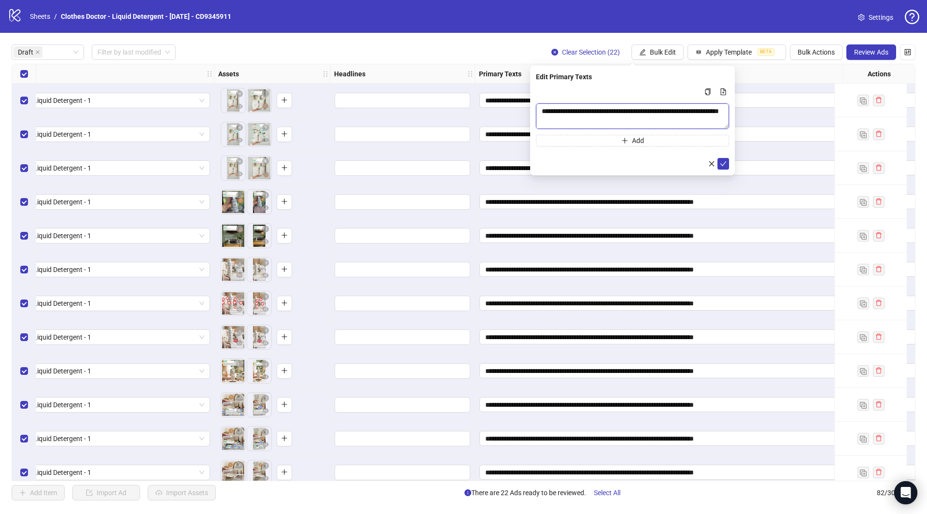
click at [724, 108] on textarea "**********" at bounding box center [632, 116] width 193 height 26
type textarea "**********"
click at [726, 162] on icon "check" at bounding box center [723, 163] width 7 height 7
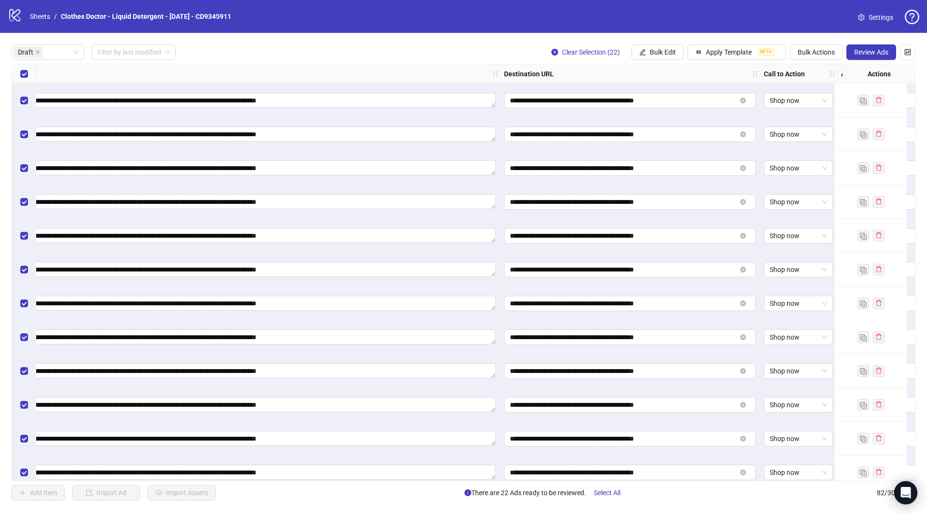
scroll to position [0, 1056]
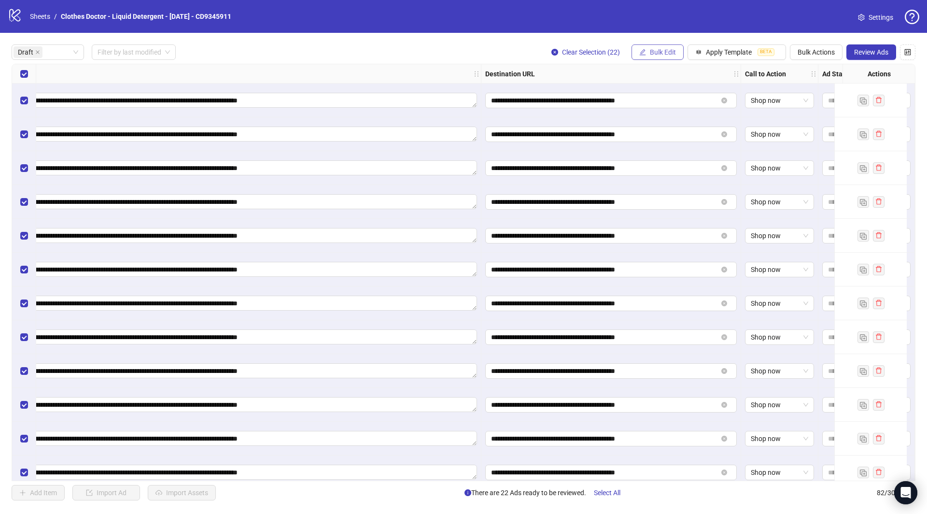
click at [656, 57] on button "Bulk Edit" at bounding box center [658, 51] width 52 height 15
click at [664, 150] on span "Destination URL" at bounding box center [669, 148] width 57 height 11
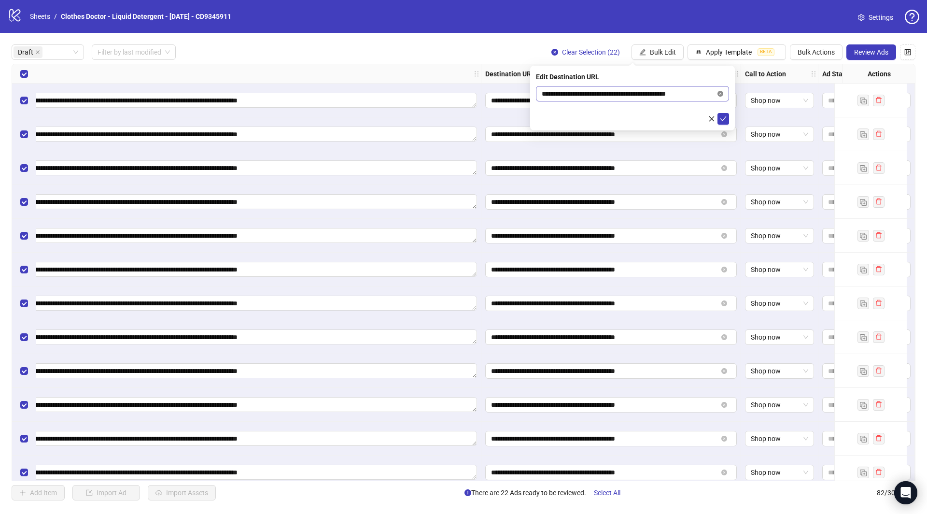
click at [723, 96] on icon "close-circle" at bounding box center [721, 94] width 6 height 6
click at [724, 117] on icon "check" at bounding box center [723, 118] width 7 height 7
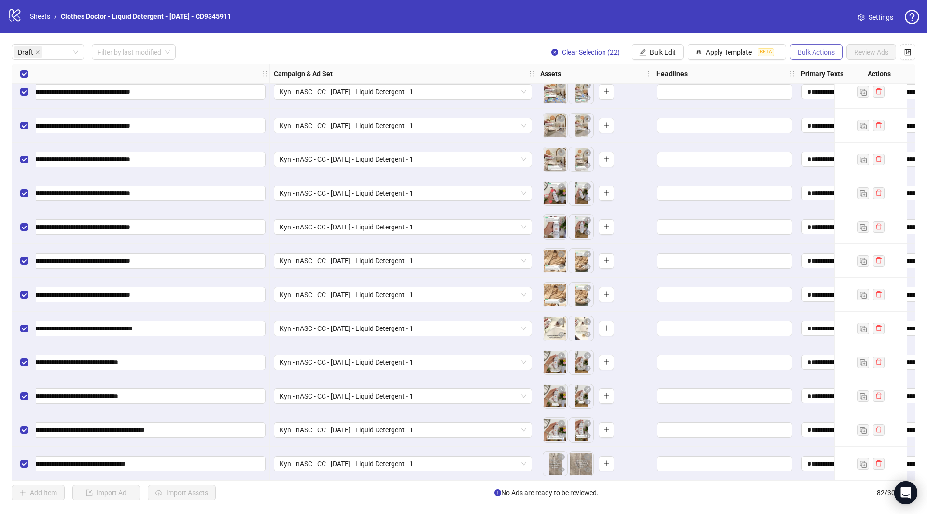
scroll to position [0, 119]
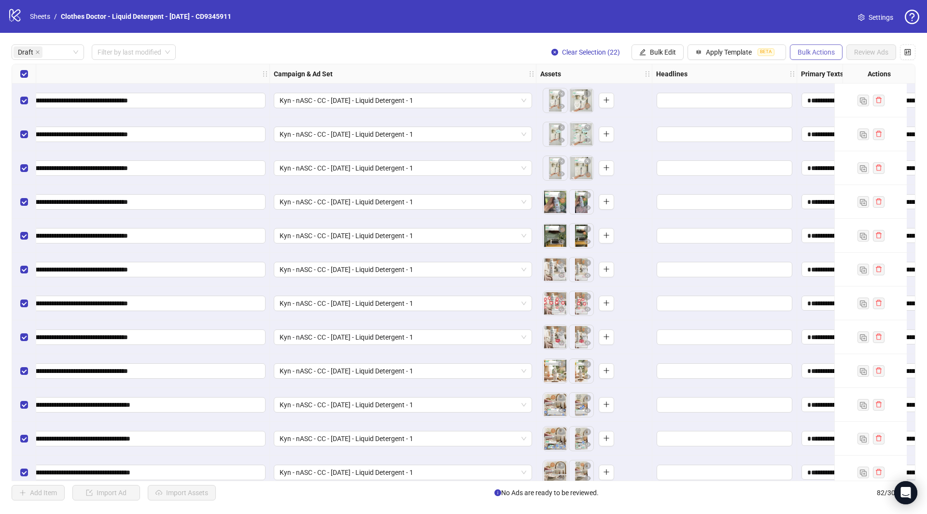
click at [813, 54] on span "Bulk Actions" at bounding box center [816, 52] width 37 height 8
click at [833, 108] on li "Duplicate with assets" at bounding box center [831, 102] width 78 height 15
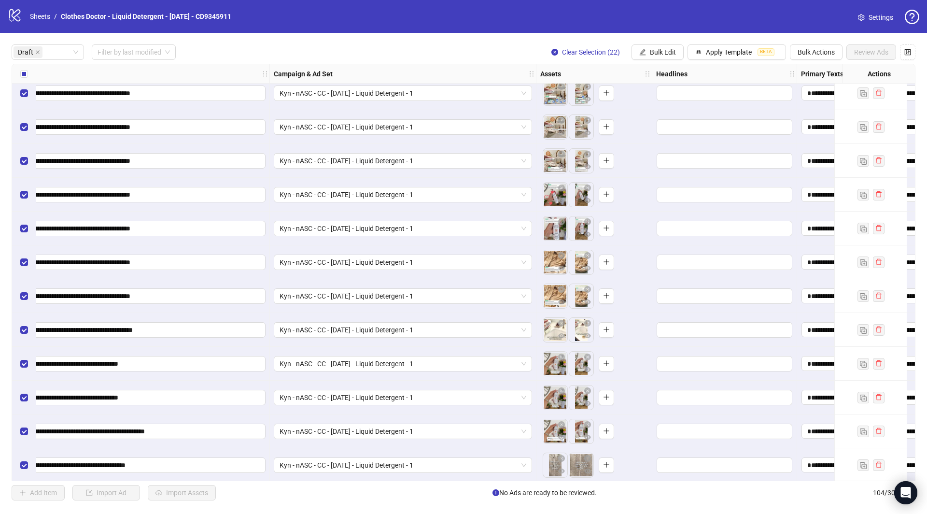
scroll to position [1094, 119]
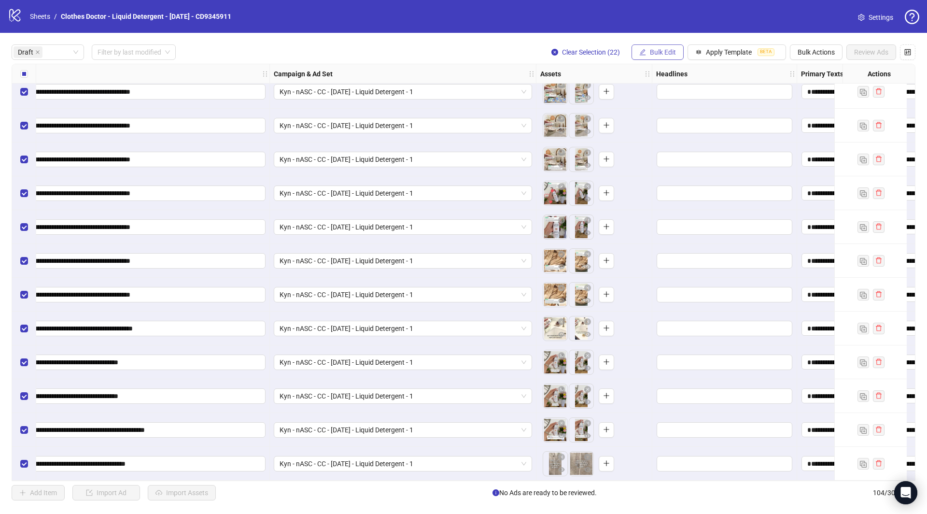
click at [664, 53] on span "Bulk Edit" at bounding box center [663, 52] width 26 height 8
click at [679, 99] on span "Campaign & Ad Set" at bounding box center [669, 102] width 57 height 11
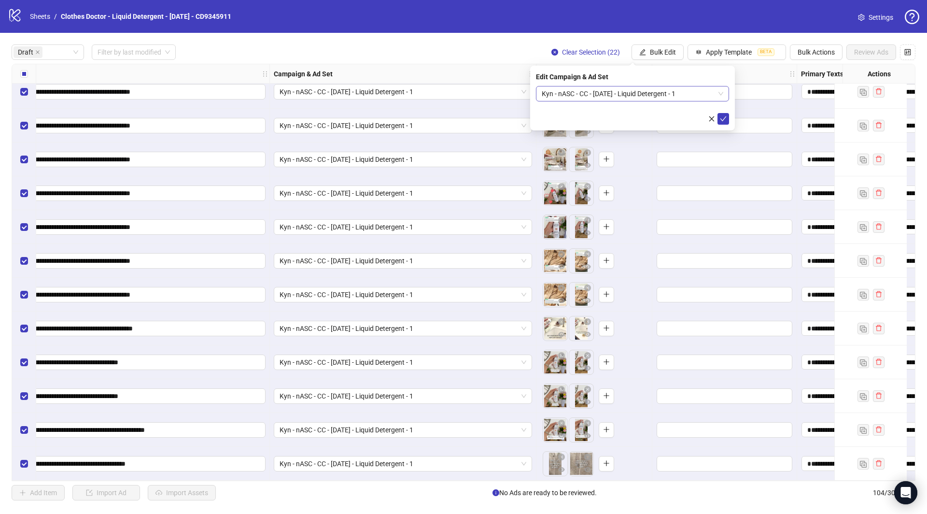
click at [670, 95] on span "Kyn - nASC - CC - [DATE] - Liquid Detergent - 1" at bounding box center [633, 93] width 182 height 14
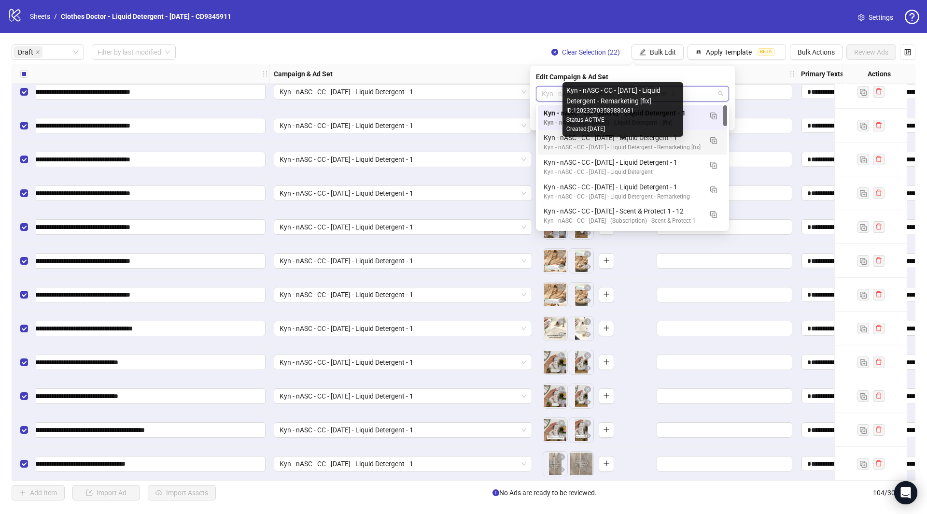
click at [682, 149] on div "Kyn - nASC - CC - [DATE] - Liquid Detergent - Remarketing [fix]" at bounding box center [623, 147] width 158 height 9
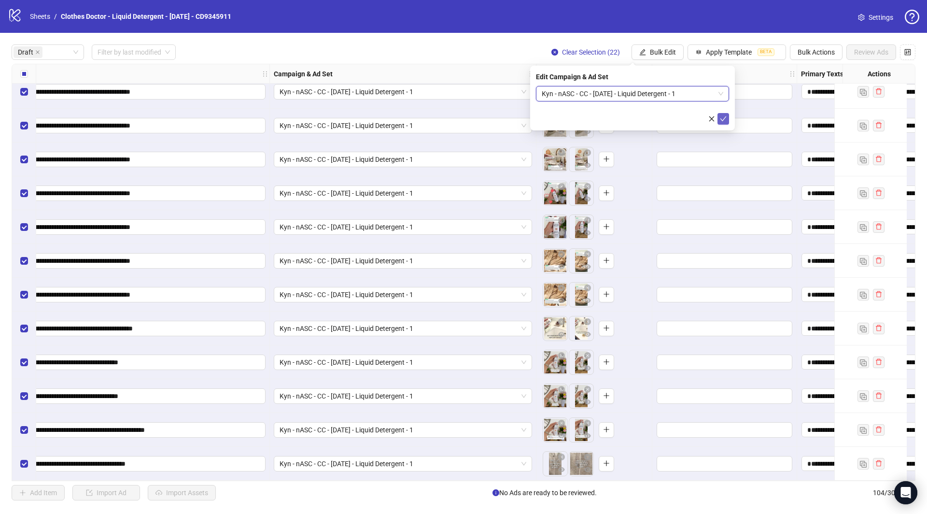
click at [723, 119] on icon "check" at bounding box center [723, 118] width 7 height 7
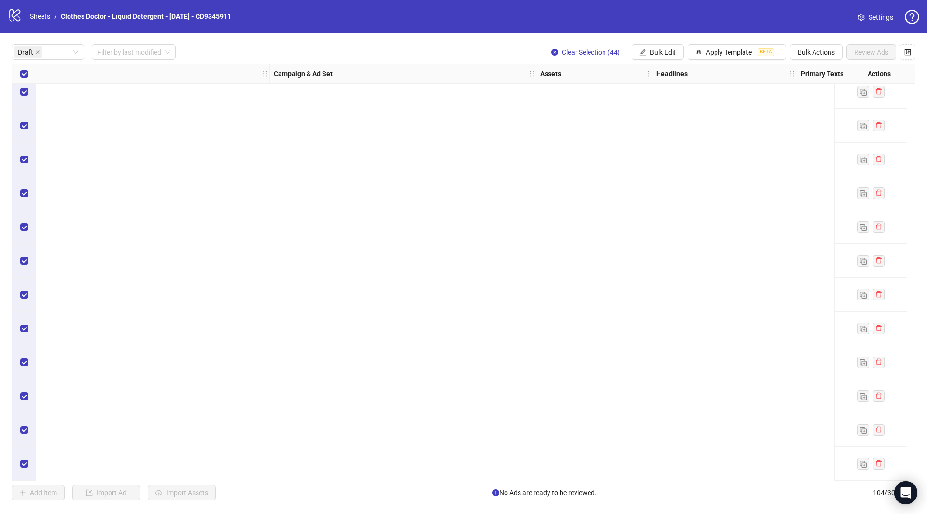
scroll to position [193, 119]
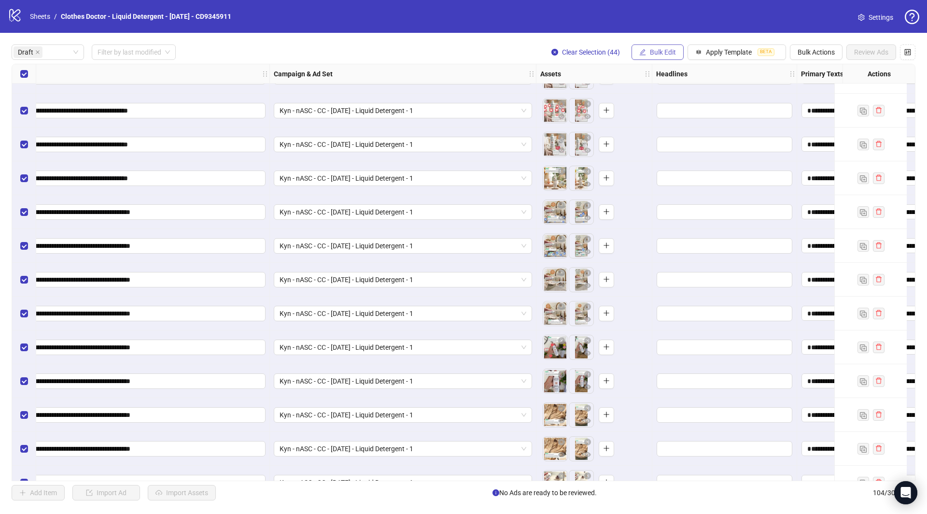
click at [673, 57] on button "Bulk Edit" at bounding box center [658, 51] width 52 height 15
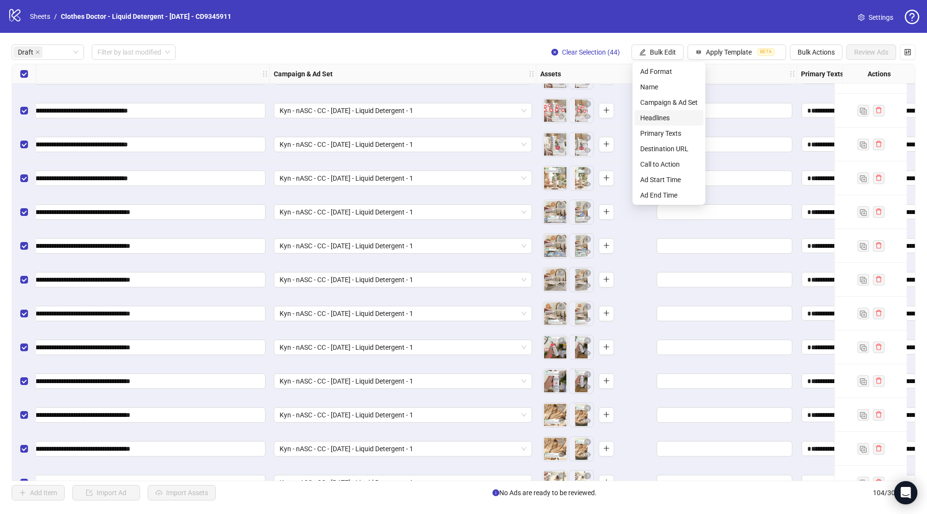
click at [656, 118] on span "Headlines" at bounding box center [669, 118] width 57 height 11
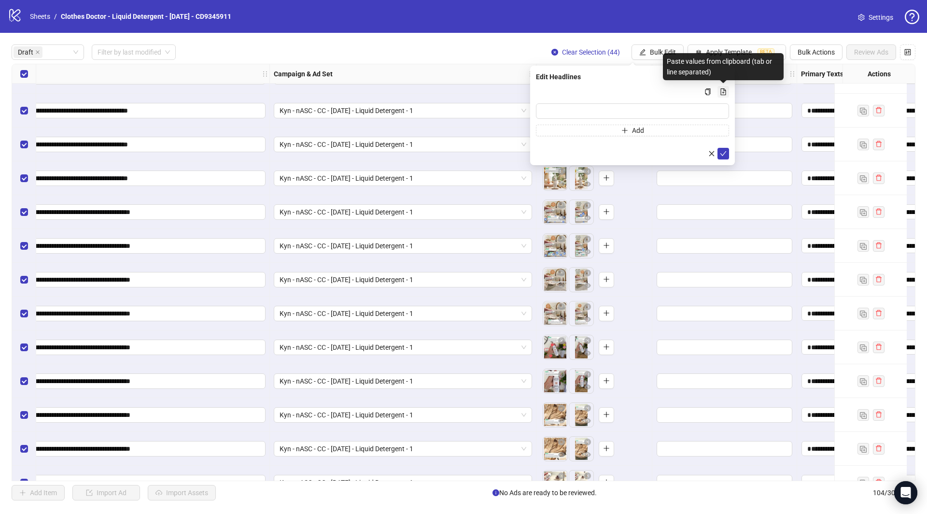
click at [721, 90] on icon "file-add" at bounding box center [723, 91] width 7 height 7
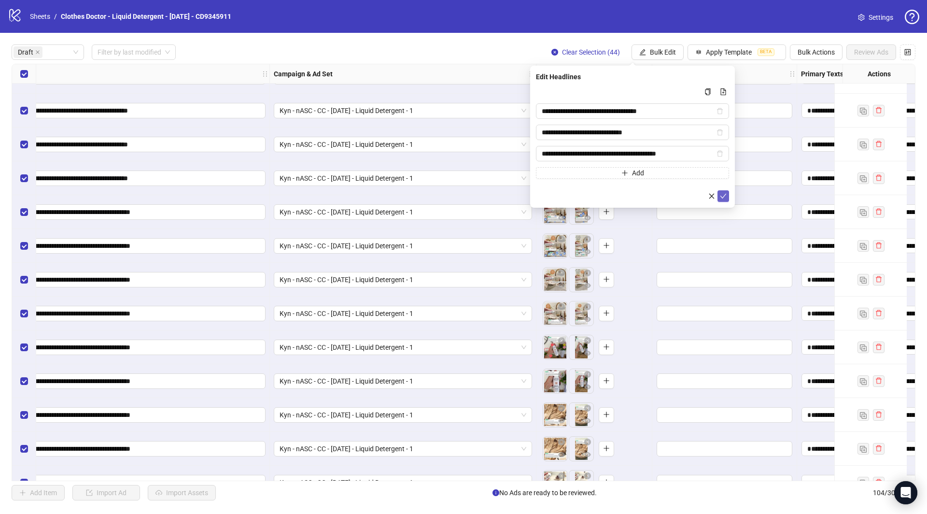
click at [725, 195] on icon "check" at bounding box center [723, 196] width 7 height 7
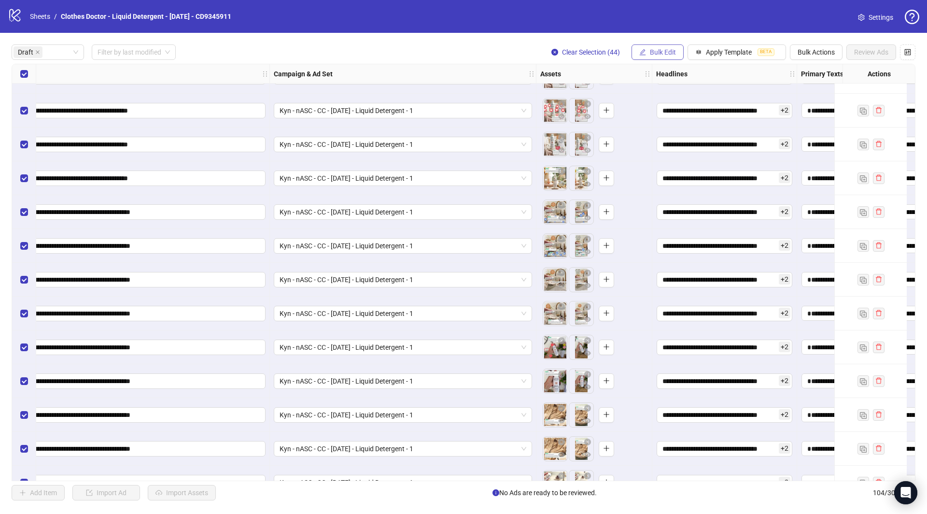
click at [674, 52] on span "Bulk Edit" at bounding box center [663, 52] width 26 height 8
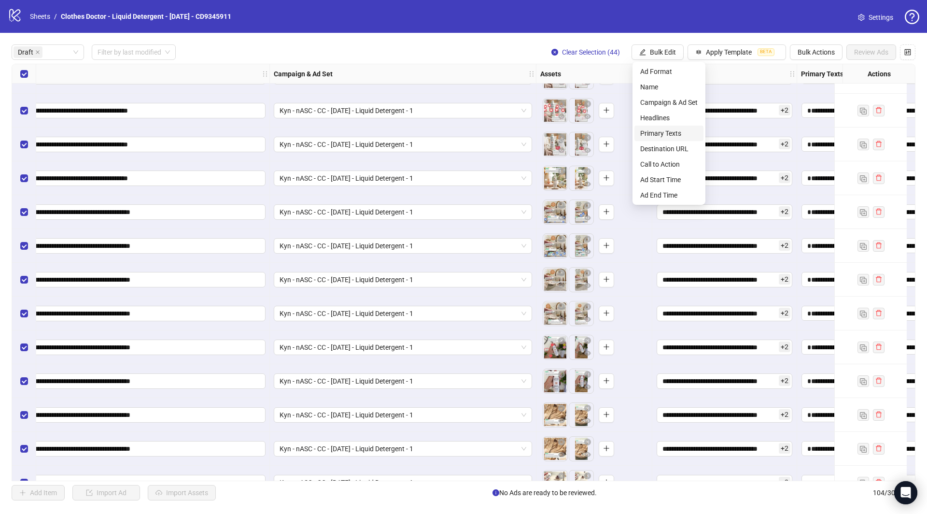
click at [669, 133] on span "Primary Texts" at bounding box center [669, 133] width 57 height 11
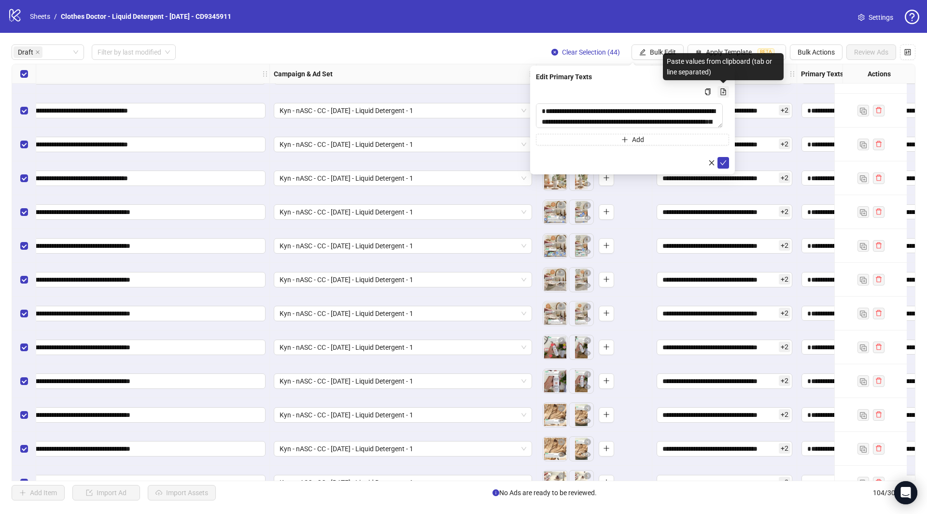
click at [723, 88] on icon "file-add" at bounding box center [723, 91] width 5 height 7
type textarea "**********"
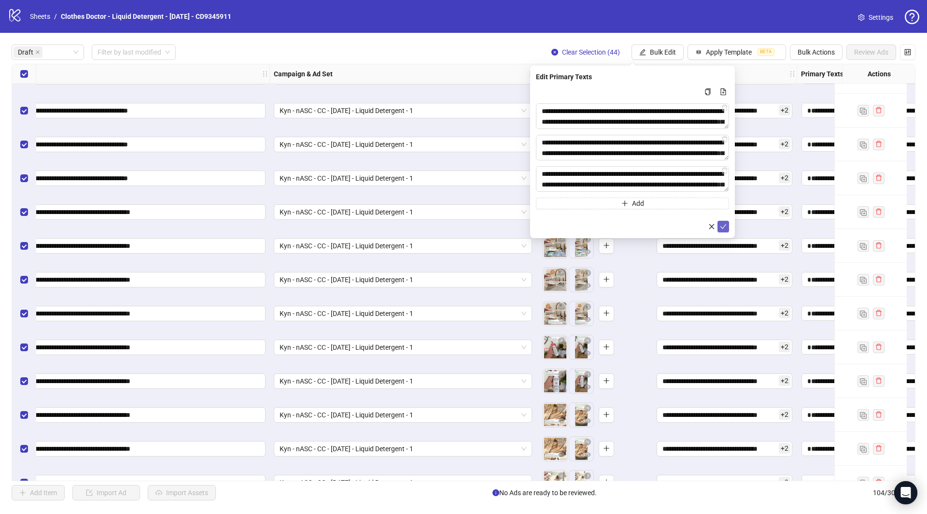
click at [725, 228] on icon "check" at bounding box center [723, 226] width 7 height 7
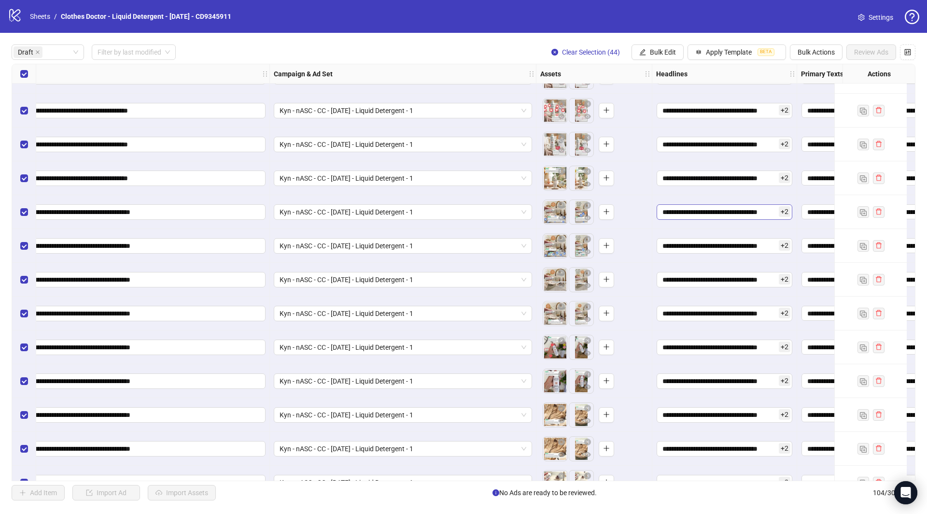
scroll to position [193, 416]
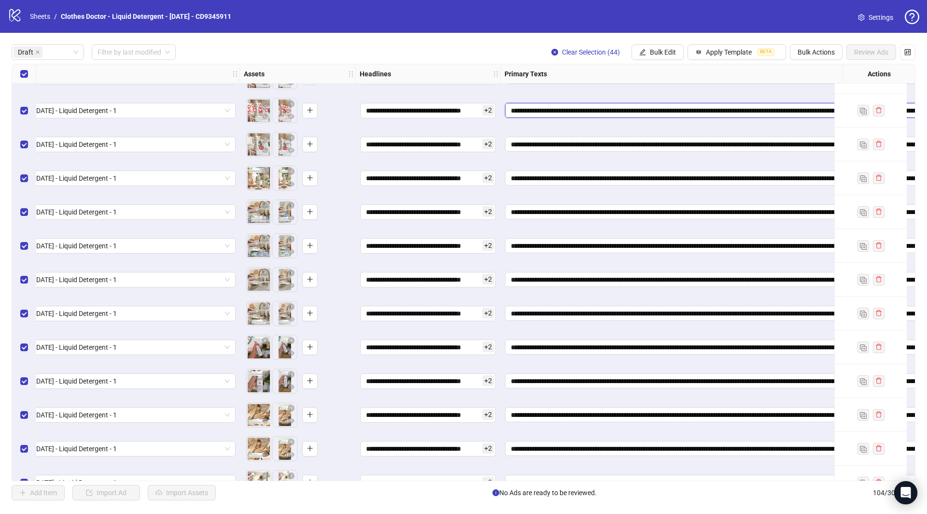
click at [645, 108] on textarea "**********" at bounding box center [811, 110] width 612 height 15
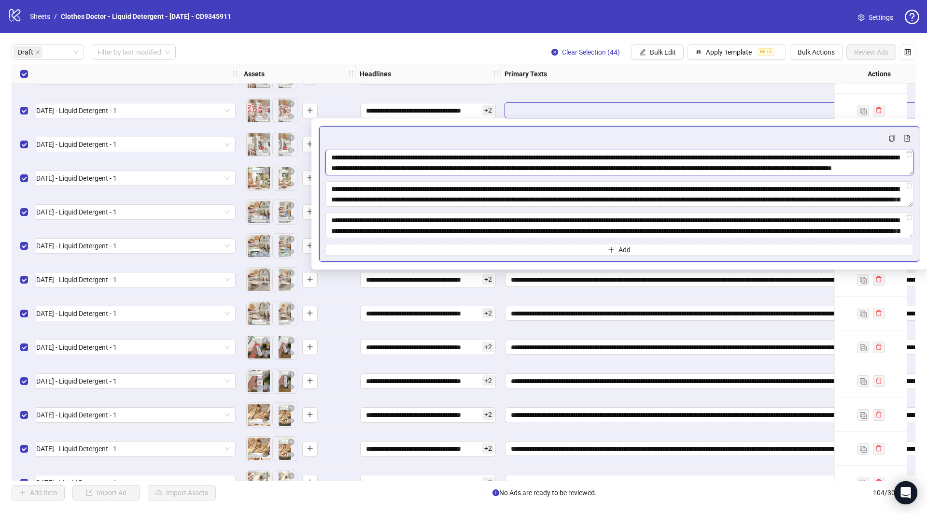
click at [689, 171] on textarea "**********" at bounding box center [620, 163] width 588 height 26
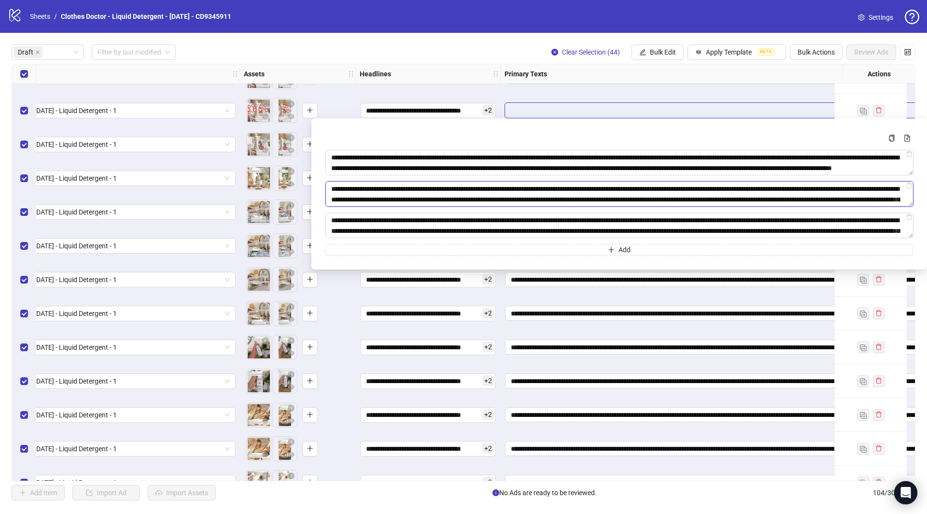
click at [688, 194] on textarea "**********" at bounding box center [620, 194] width 588 height 26
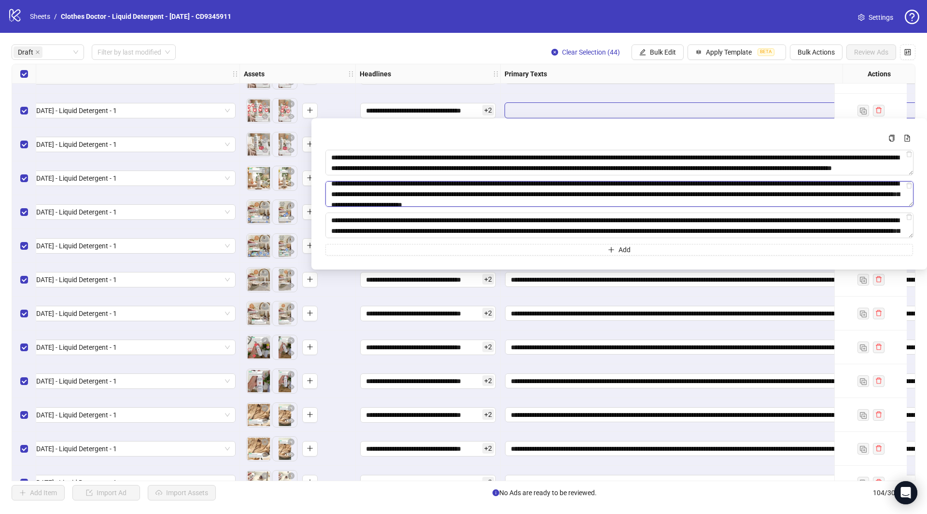
scroll to position [3, 0]
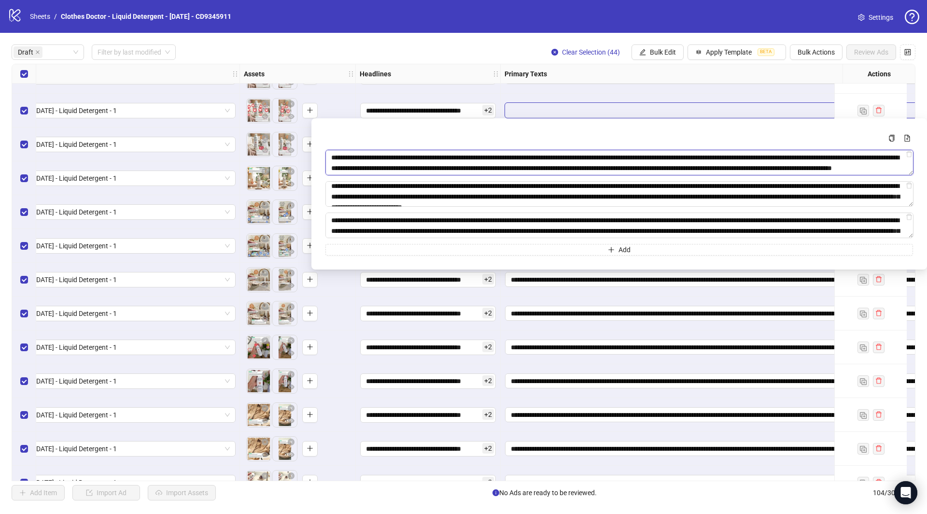
click at [703, 164] on textarea "**********" at bounding box center [620, 163] width 588 height 26
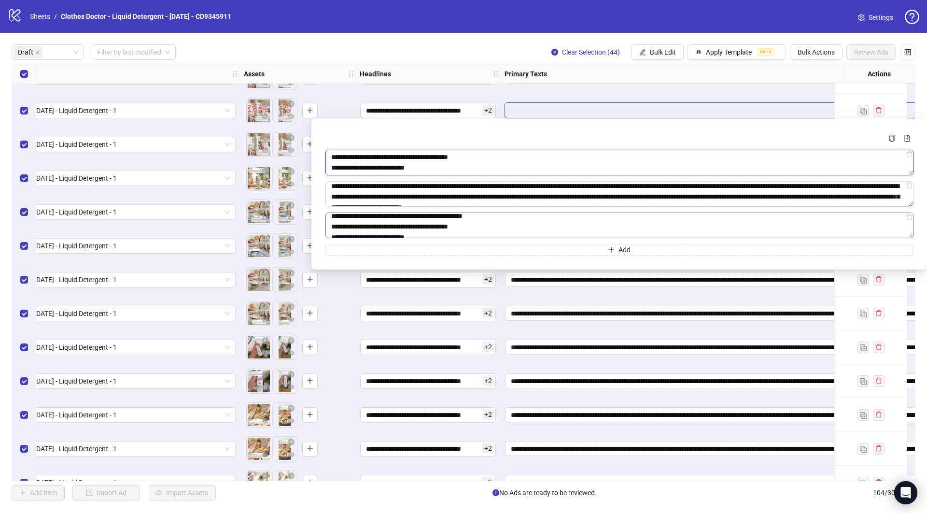
scroll to position [74, 0]
click at [758, 96] on div "**********" at bounding box center [811, 111] width 621 height 34
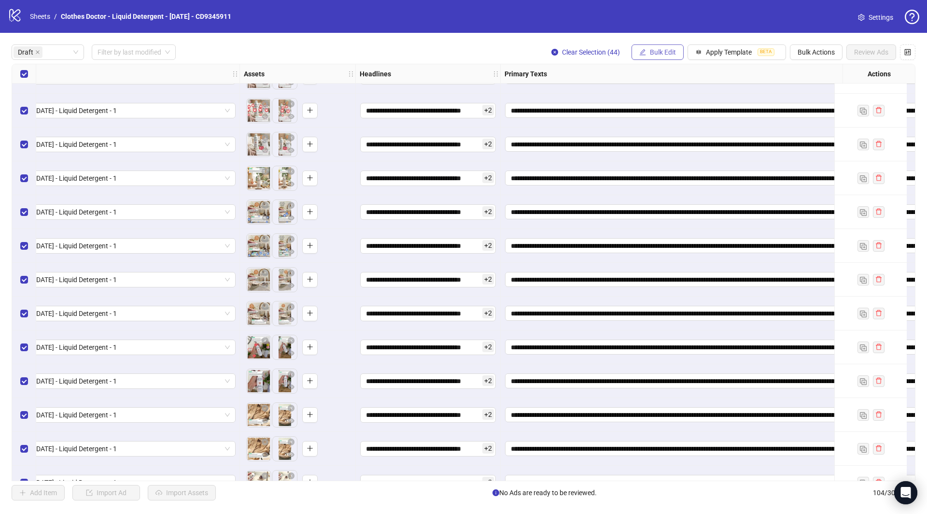
click at [660, 43] on div "**********" at bounding box center [463, 272] width 927 height 479
click at [664, 55] on span "Bulk Edit" at bounding box center [663, 52] width 26 height 8
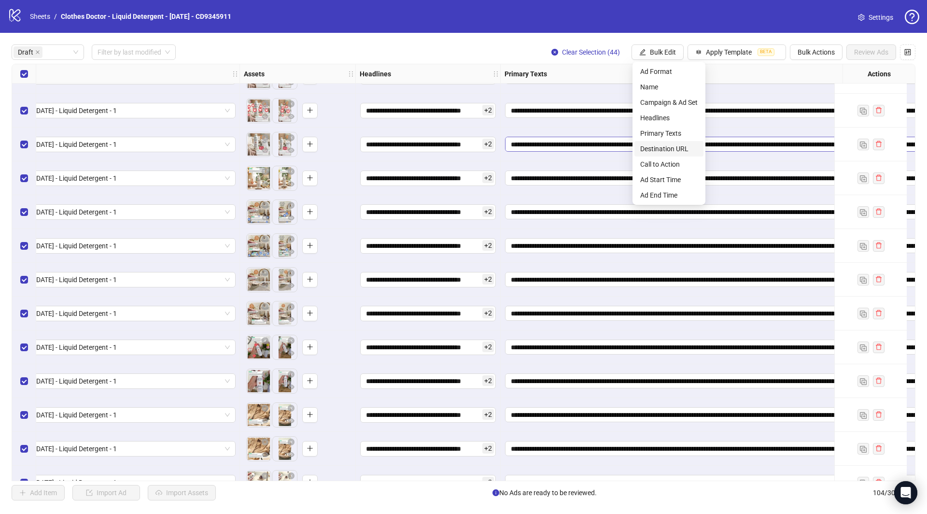
click at [669, 150] on span "Destination URL" at bounding box center [669, 148] width 57 height 11
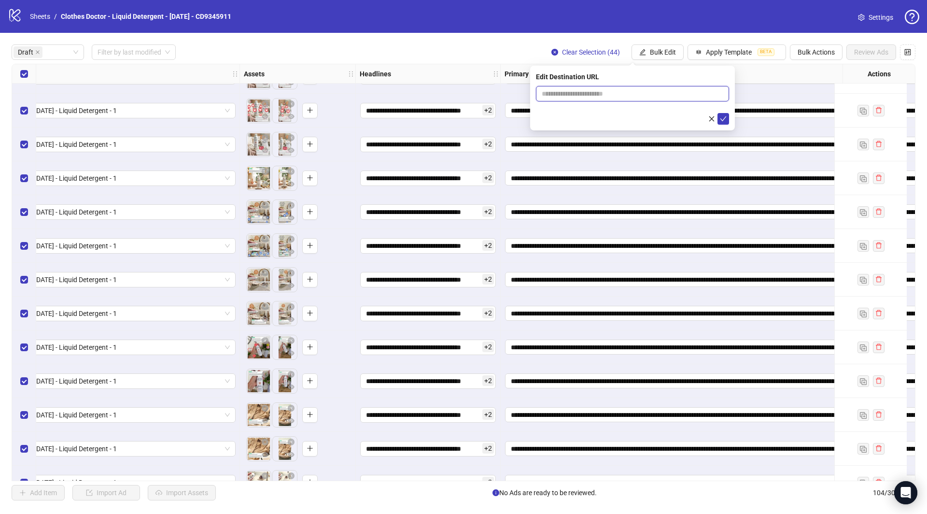
click at [639, 88] on input "text" at bounding box center [629, 93] width 174 height 11
paste input "**********"
type input "**********"
click at [728, 119] on button "submit" at bounding box center [724, 119] width 12 height 12
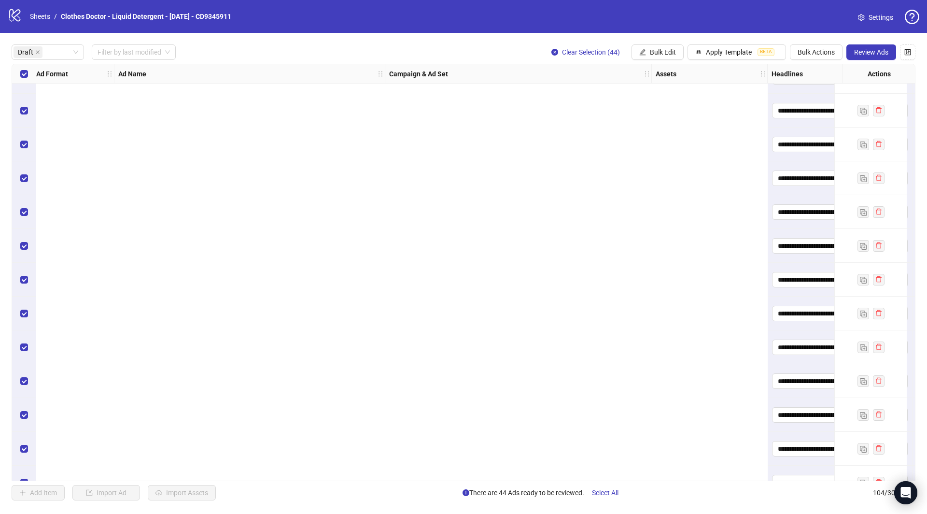
scroll to position [294, 1233]
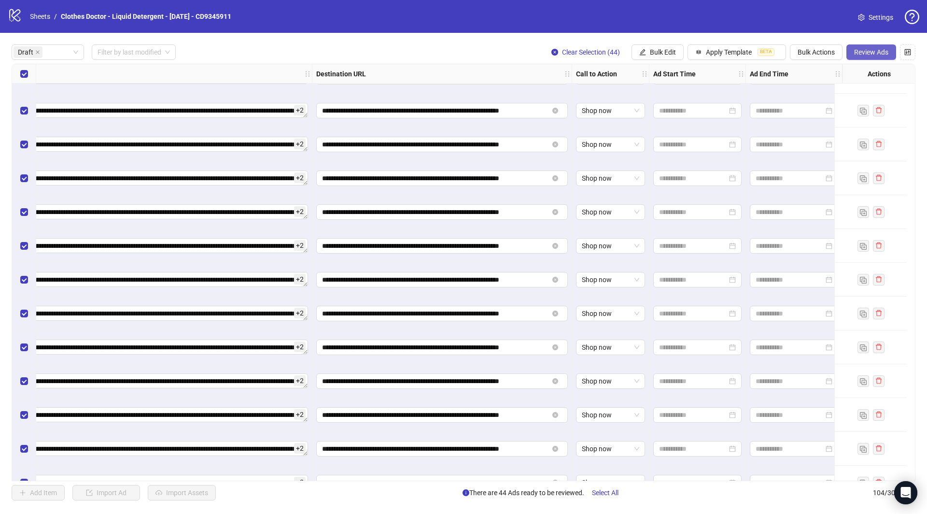
click at [880, 48] on button "Review Ads" at bounding box center [872, 51] width 50 height 15
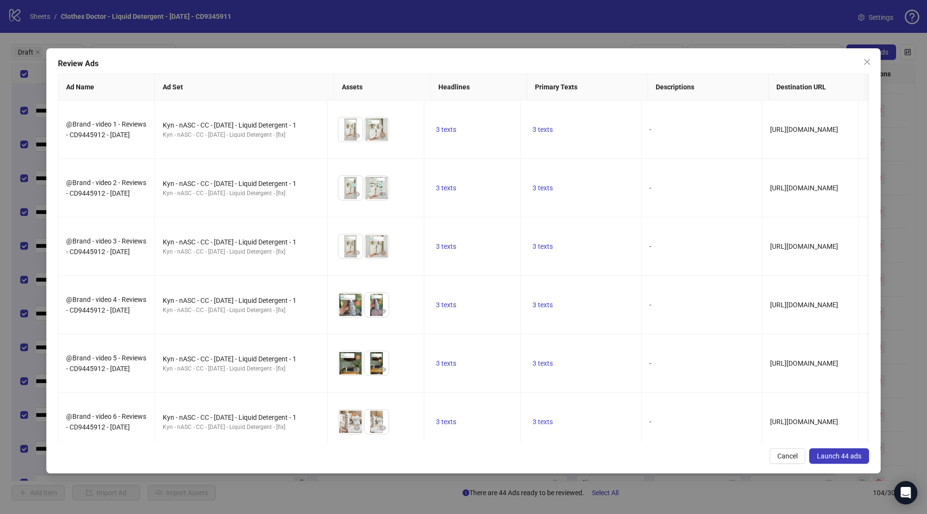
click at [835, 452] on span "Launch 44 ads" at bounding box center [839, 456] width 44 height 8
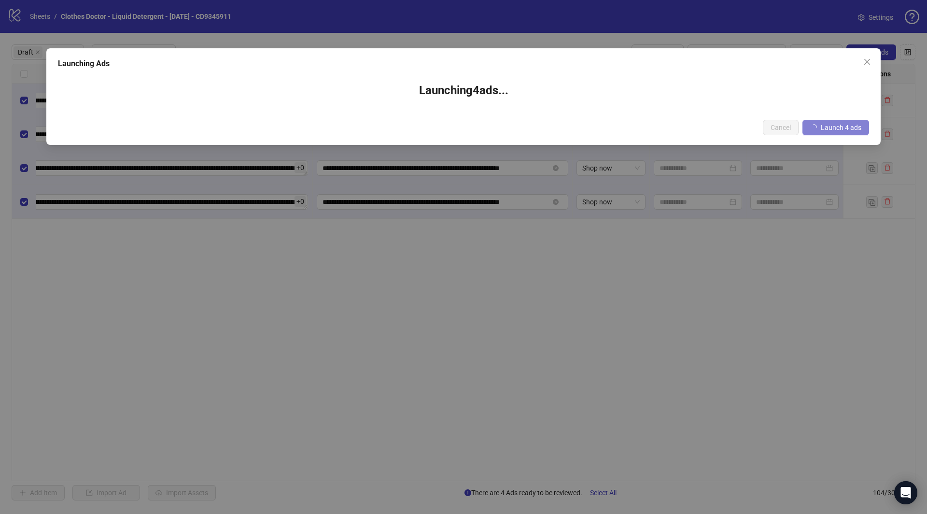
scroll to position [0, 1225]
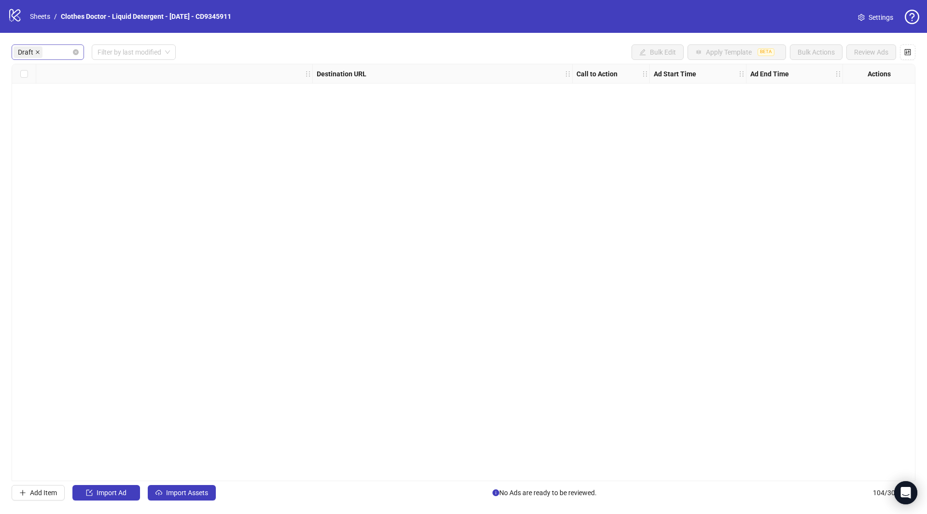
click at [35, 53] on icon "close" at bounding box center [37, 52] width 5 height 5
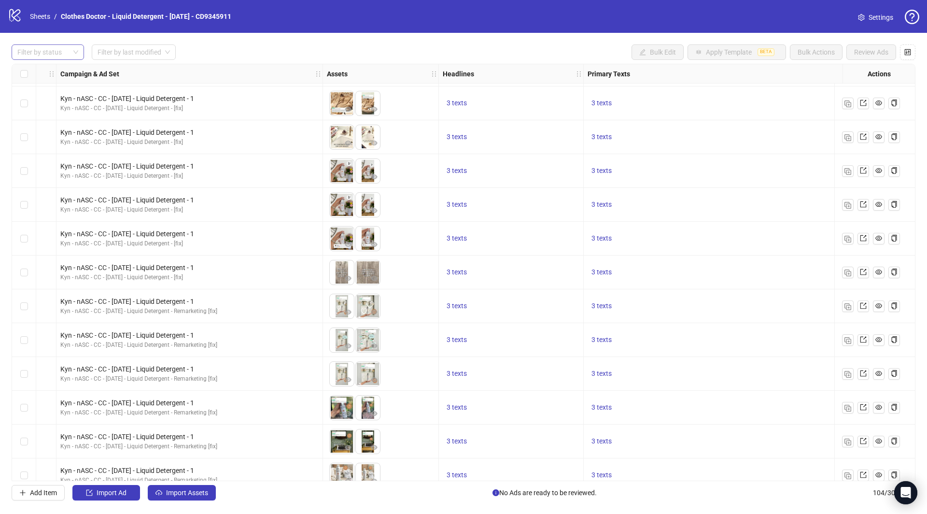
scroll to position [3123, 333]
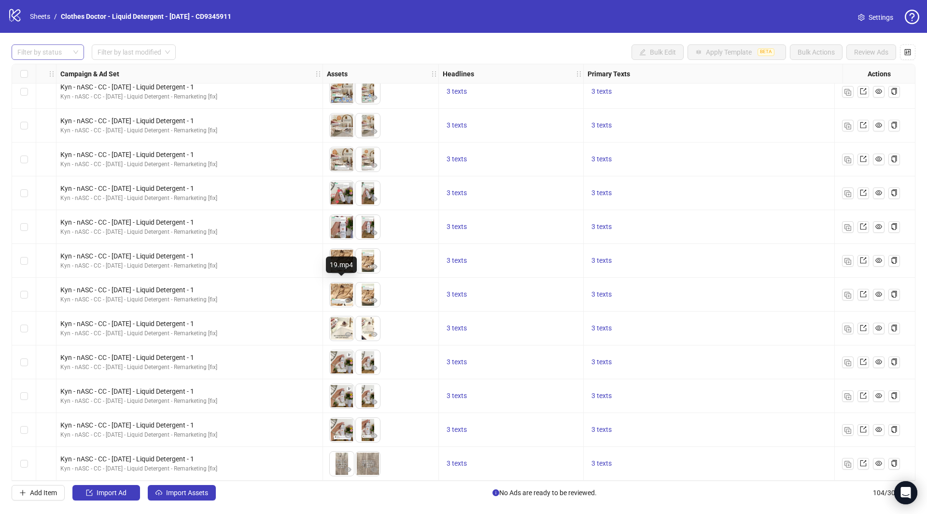
click at [337, 285] on img at bounding box center [342, 295] width 24 height 24
click at [346, 297] on icon "eye" at bounding box center [348, 300] width 7 height 7
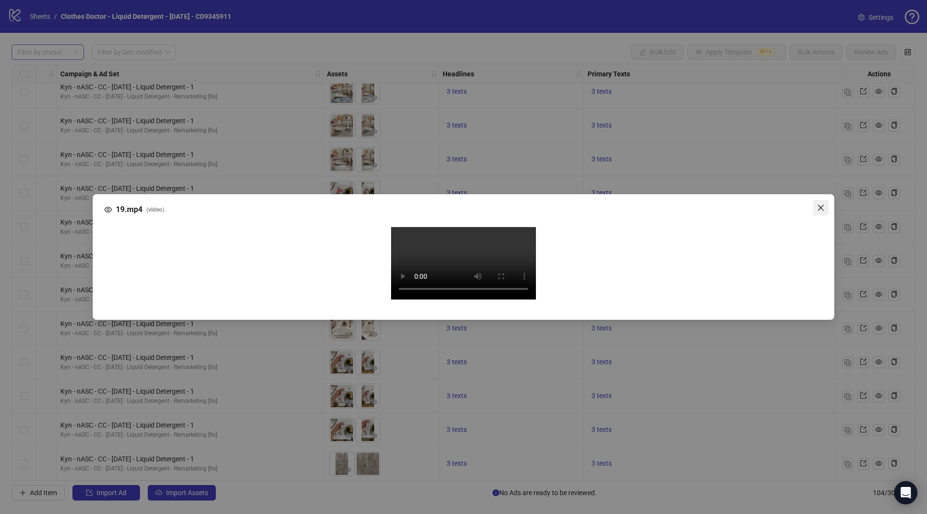
click at [819, 205] on icon "close" at bounding box center [821, 208] width 6 height 6
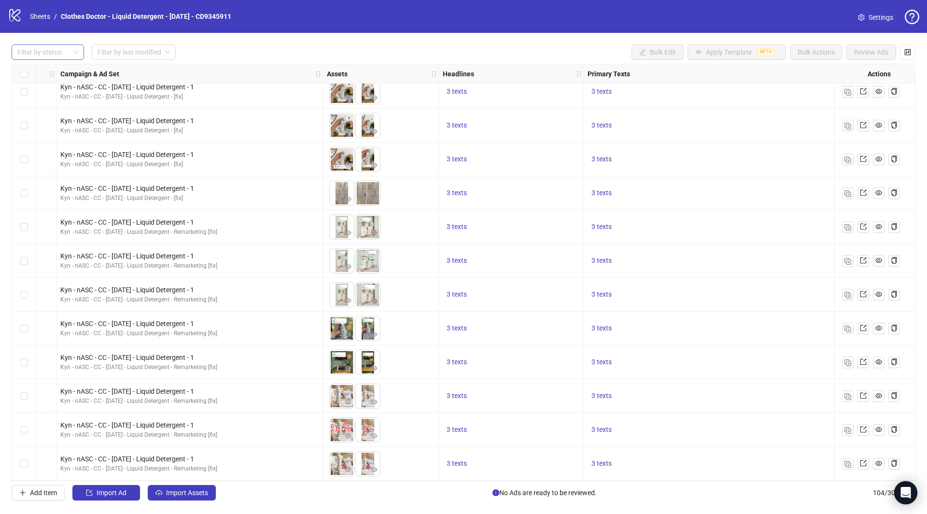
scroll to position [2646, 333]
click at [350, 300] on icon "eye" at bounding box center [348, 301] width 7 height 5
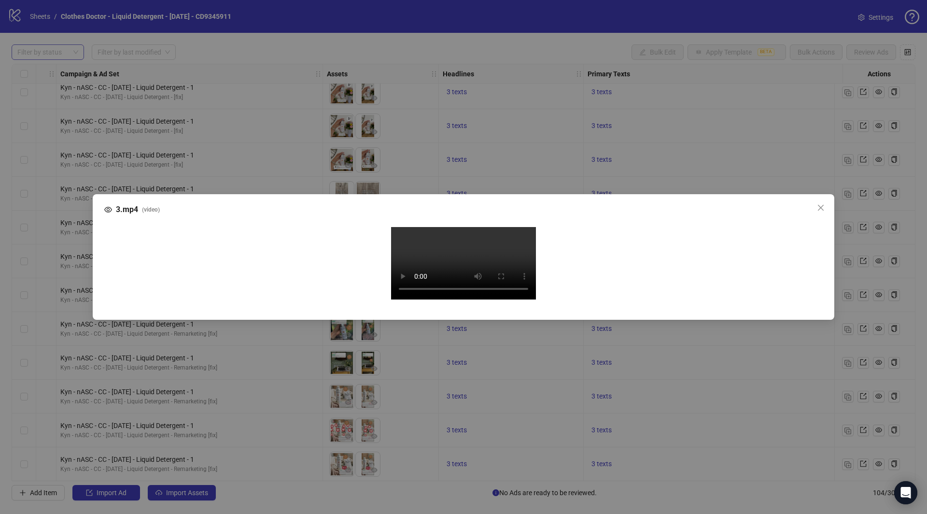
click at [83, 331] on div "3.mp4 ( video ) Your browser does not support the video tag." at bounding box center [463, 257] width 927 height 514
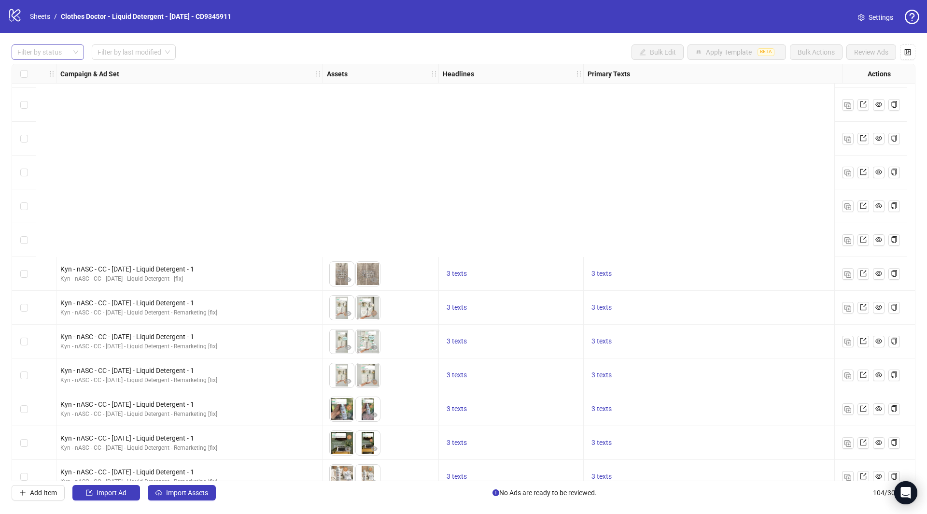
scroll to position [2862, 333]
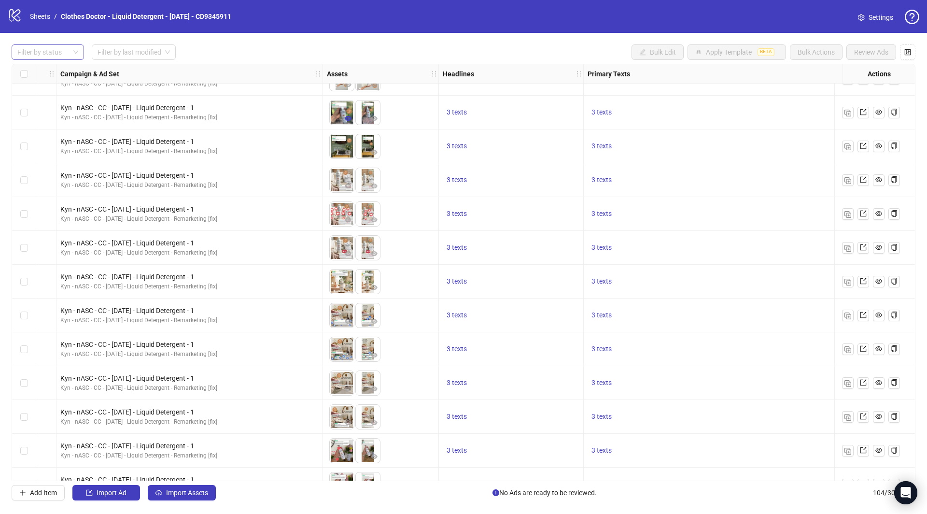
click at [347, 116] on icon "eye" at bounding box center [348, 118] width 7 height 5
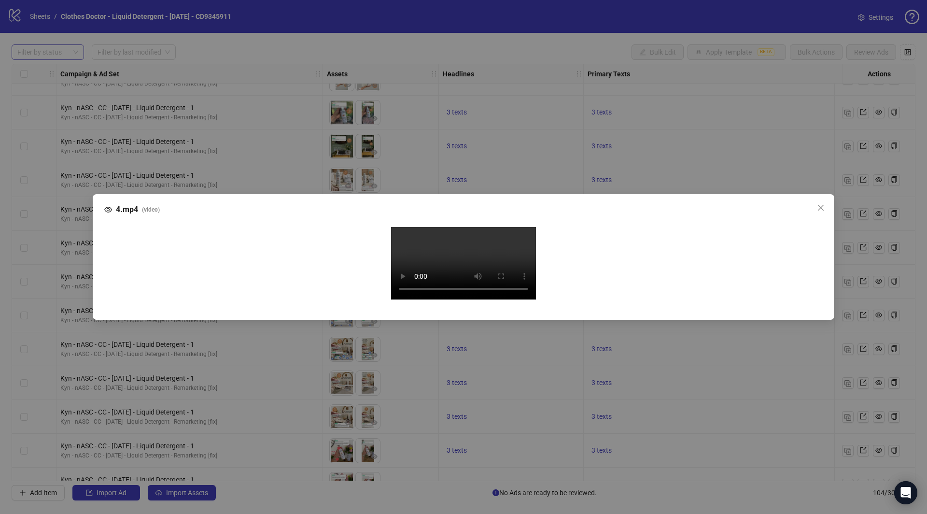
click at [391, 227] on video "Your browser does not support the video tag." at bounding box center [463, 263] width 145 height 72
click at [871, 186] on div "4.mp4 ( video ) Your browser does not support the video tag." at bounding box center [463, 257] width 927 height 514
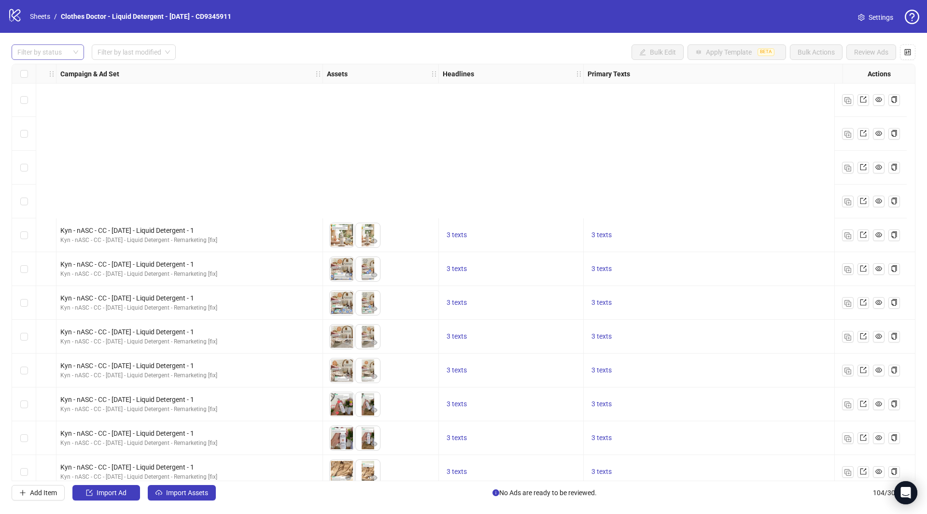
scroll to position [3123, 0]
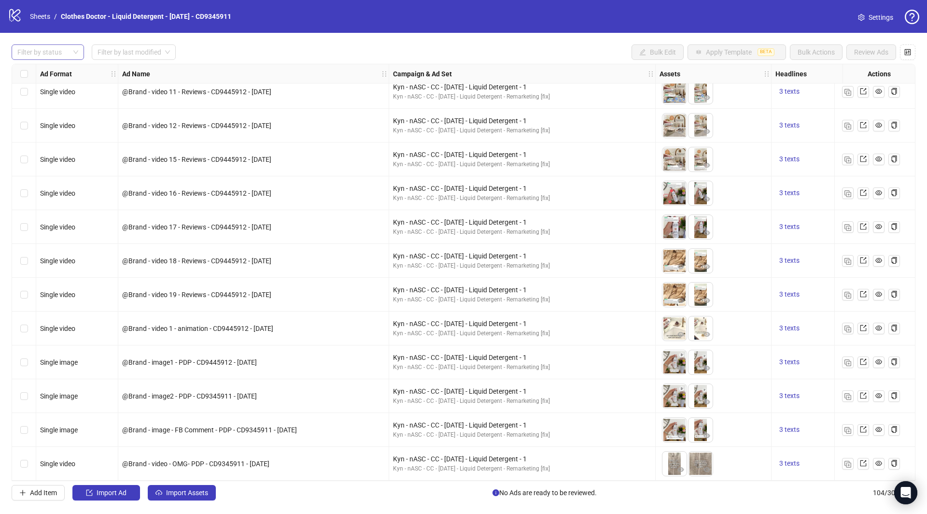
click at [230, 325] on span "@Brand - video 1 - animation - CD9445912 - [DATE]" at bounding box center [197, 329] width 151 height 8
copy span "CD9445912"
